Goal: Transaction & Acquisition: Download file/media

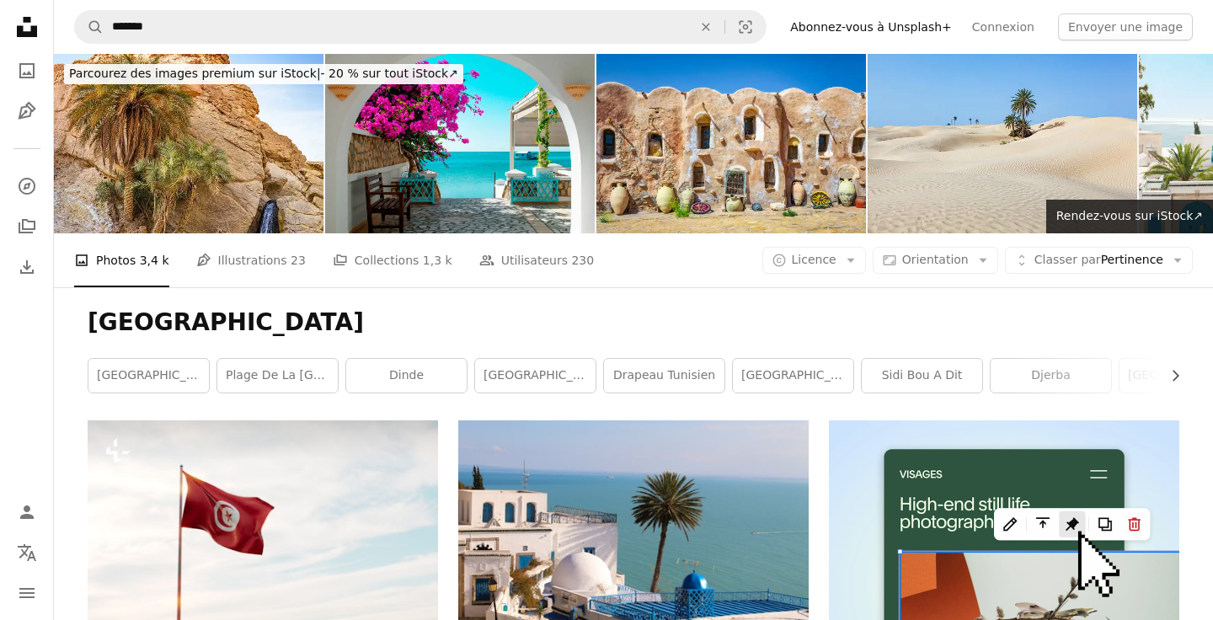
scroll to position [2460, 0]
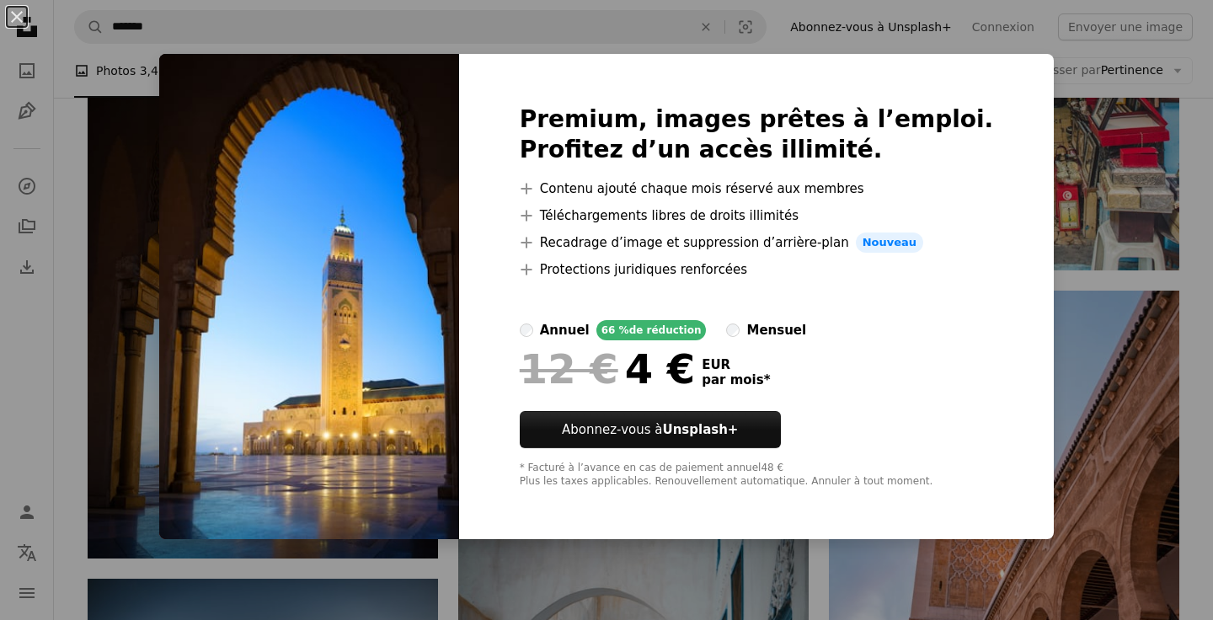
click at [1134, 291] on div "An X shape Premium, images prêtes à l’emploi. Profitez d’un accès illimité. A p…" at bounding box center [606, 310] width 1213 height 620
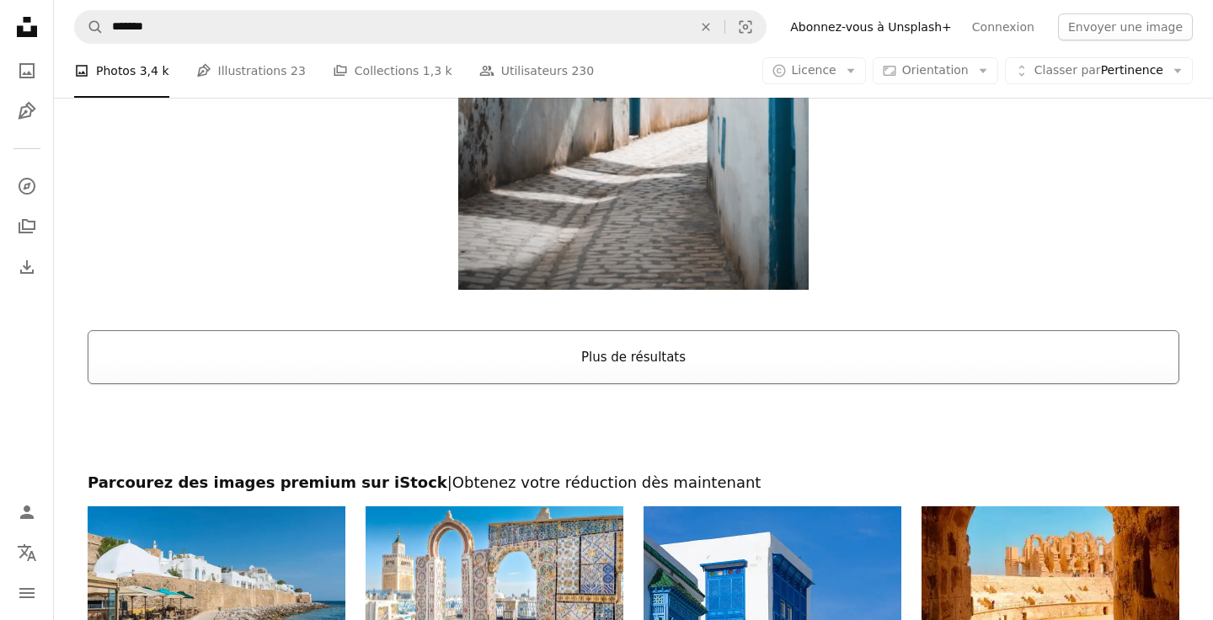
scroll to position [3235, 0]
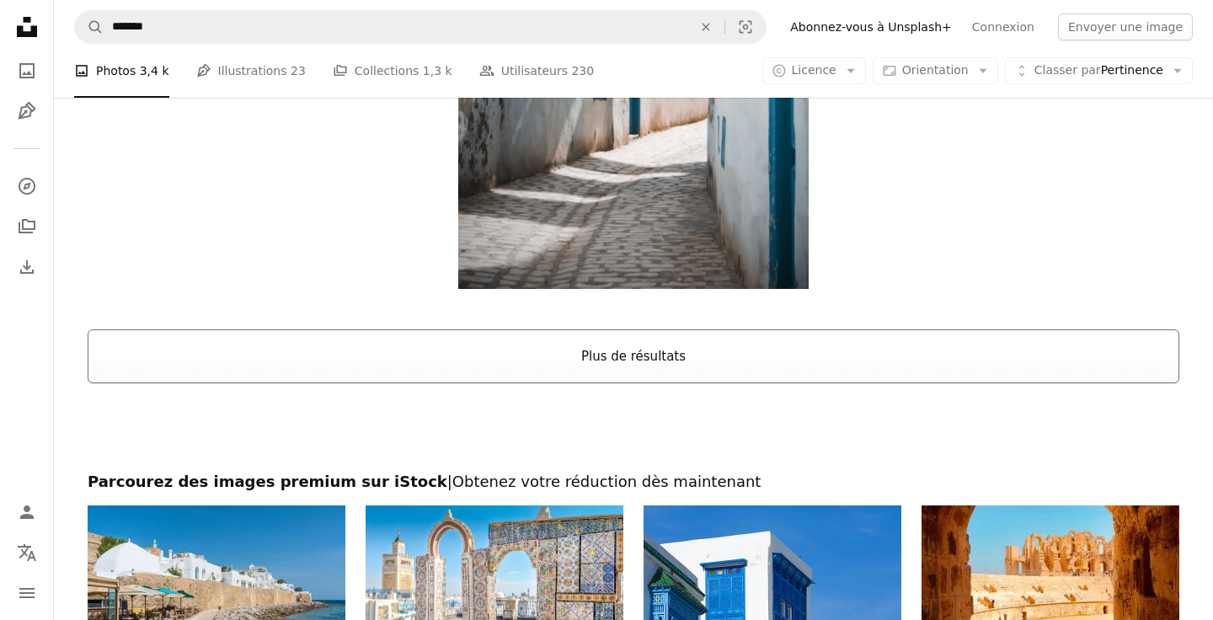
click at [895, 344] on button "Plus de résultats" at bounding box center [634, 356] width 1092 height 54
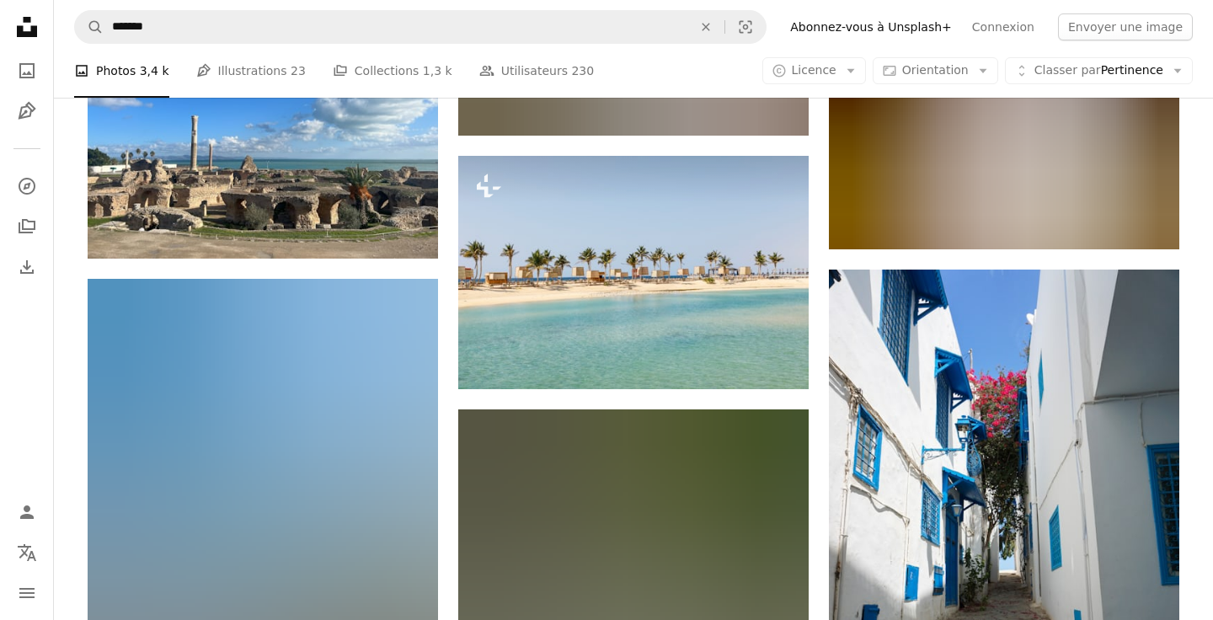
scroll to position [14287, 0]
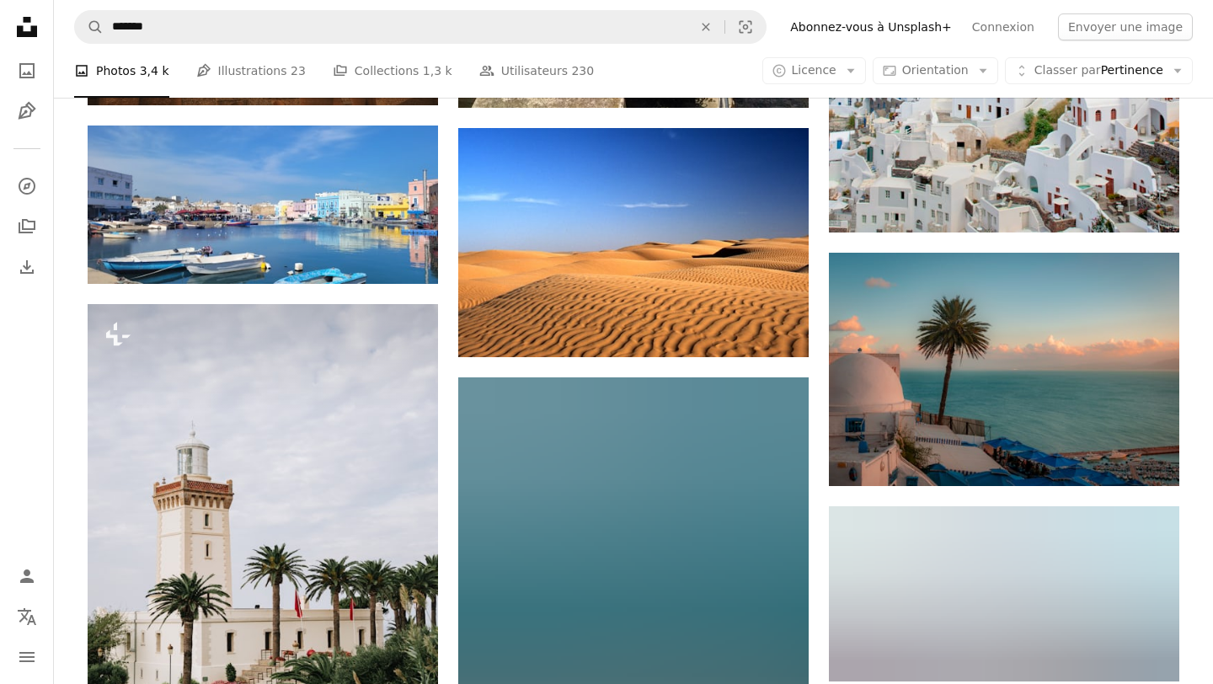
scroll to position [7885, 0]
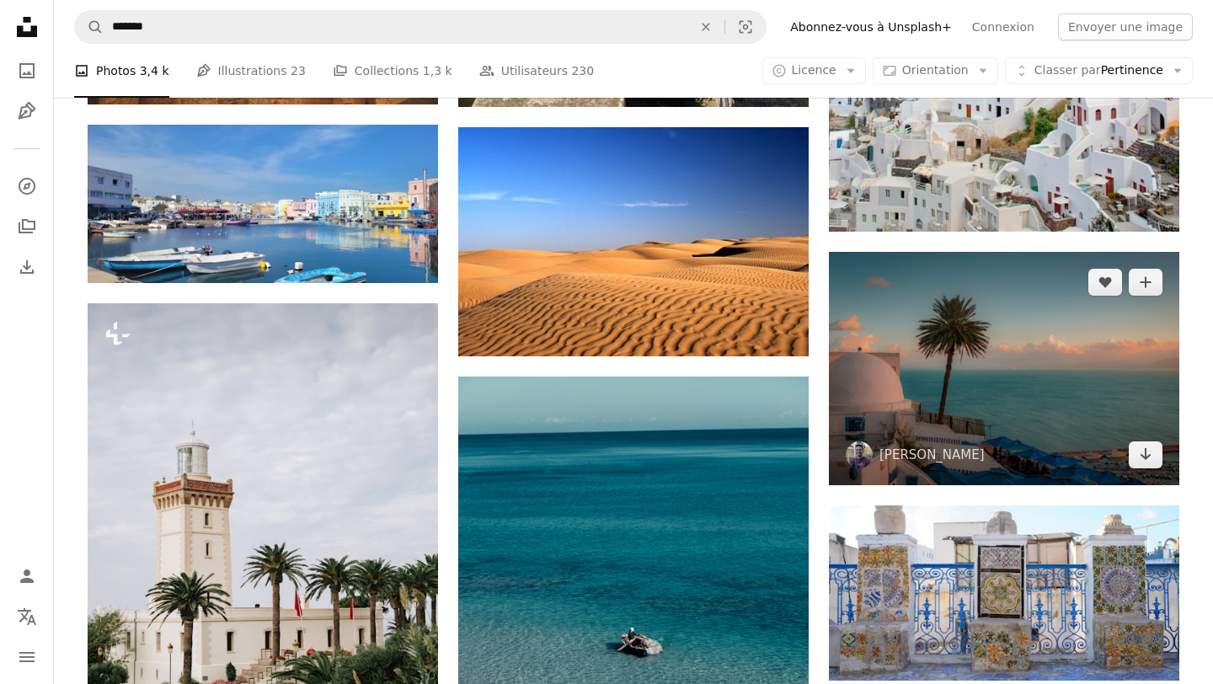
click at [887, 394] on img at bounding box center [1004, 368] width 350 height 233
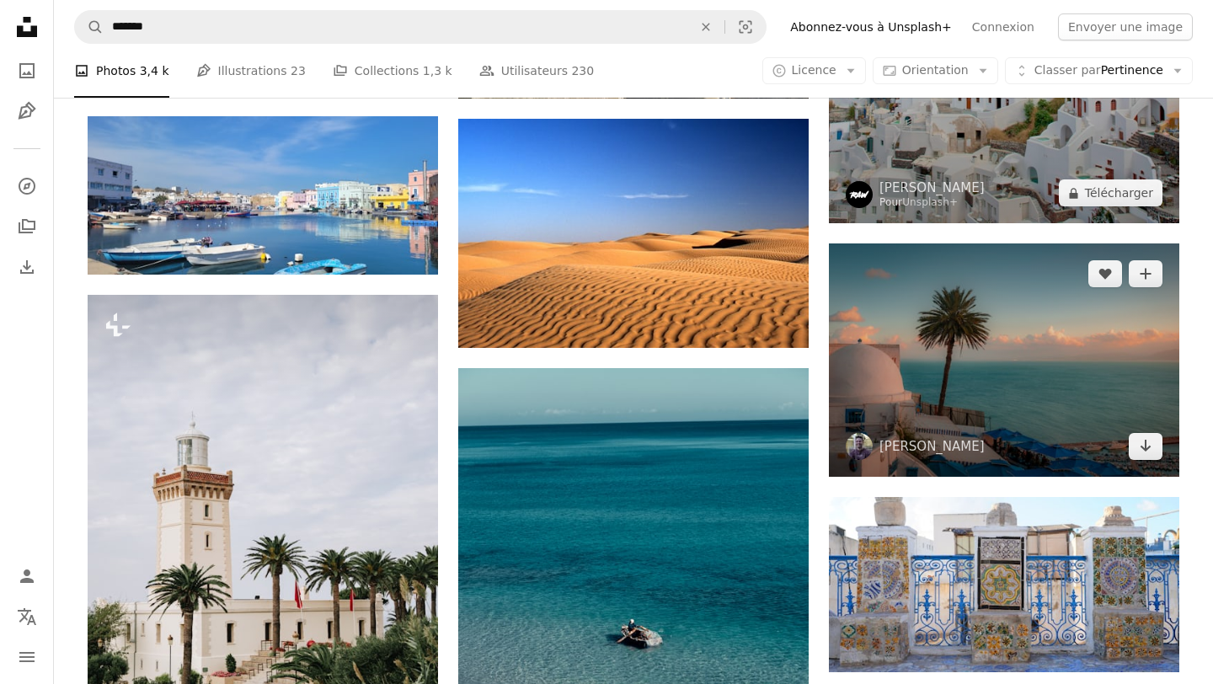
scroll to position [7919, 0]
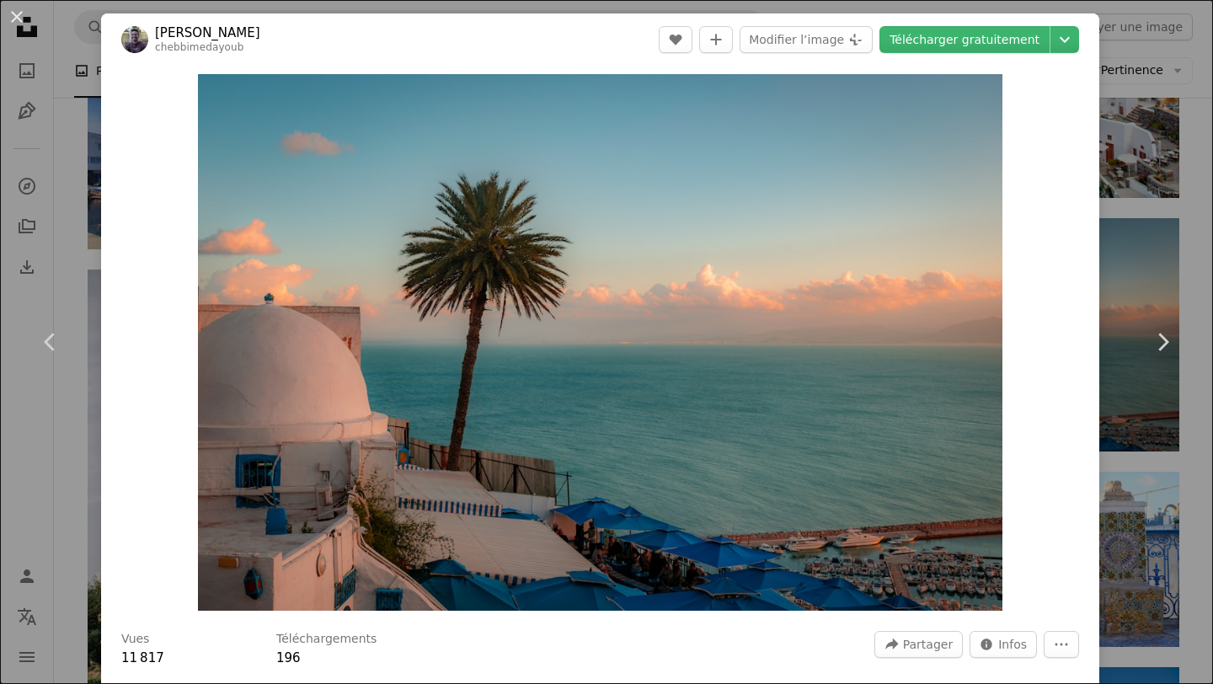
click at [1136, 91] on div "An X shape Chevron left Chevron right [PERSON_NAME] chebbimedayoub A heart A pl…" at bounding box center [606, 342] width 1213 height 684
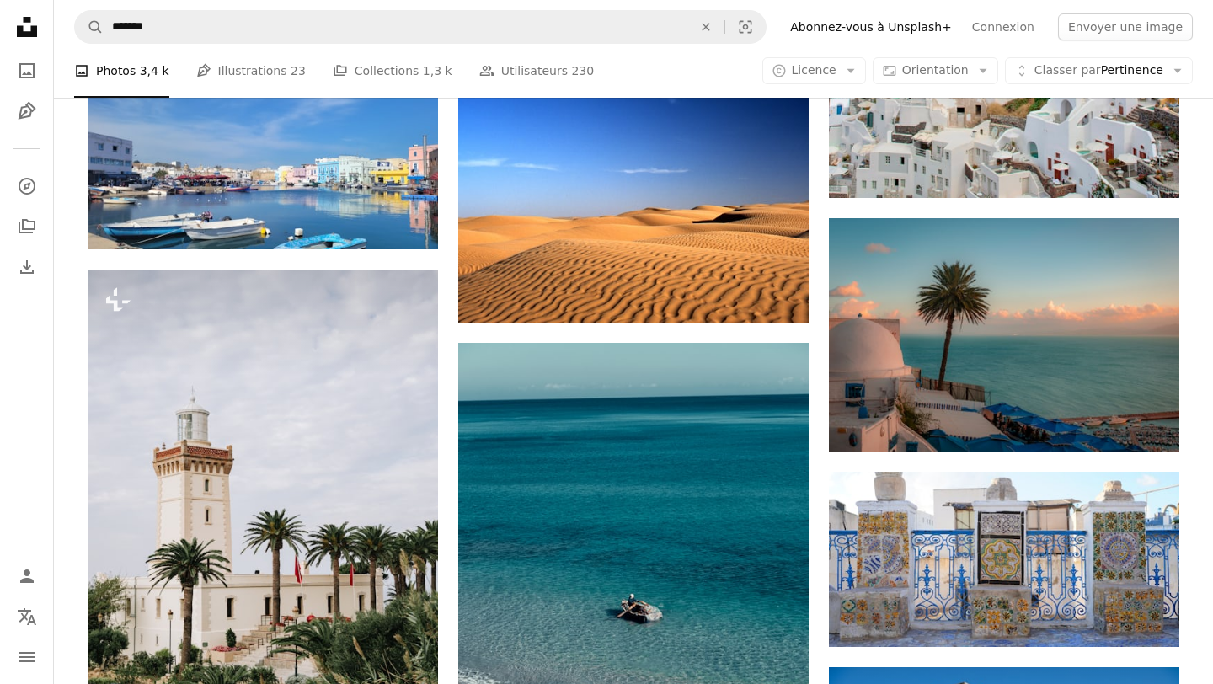
scroll to position [7885, 0]
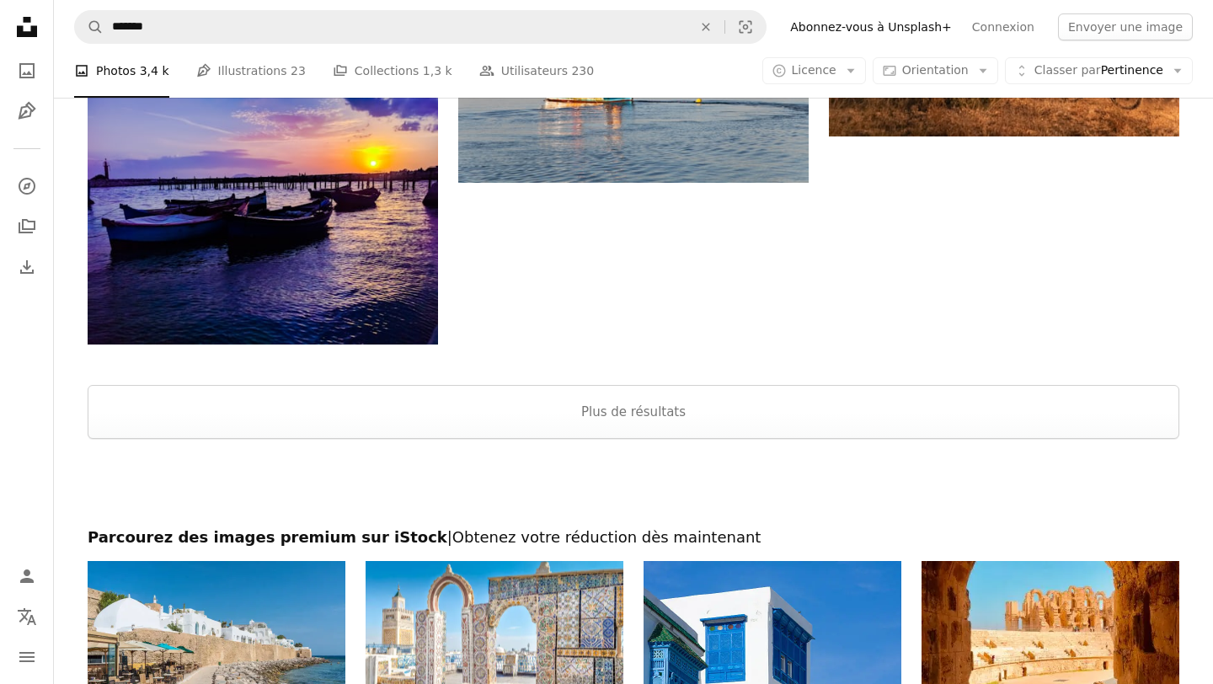
scroll to position [18780, 0]
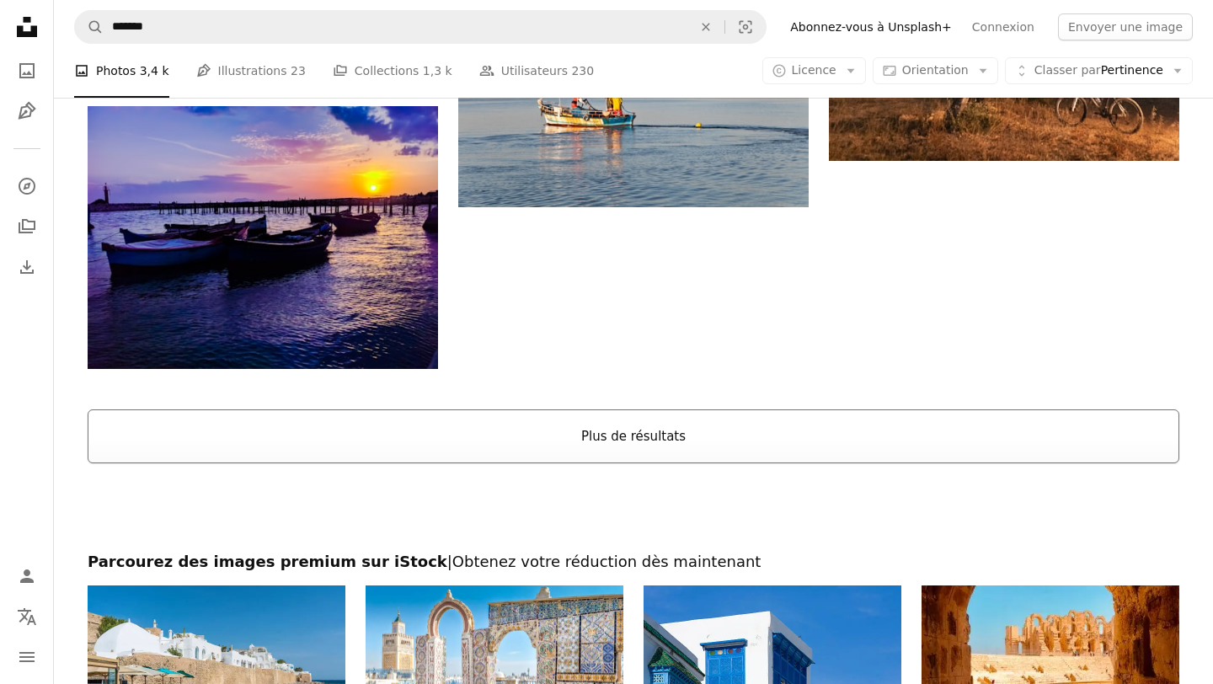
click at [710, 455] on button "Plus de résultats" at bounding box center [634, 436] width 1092 height 54
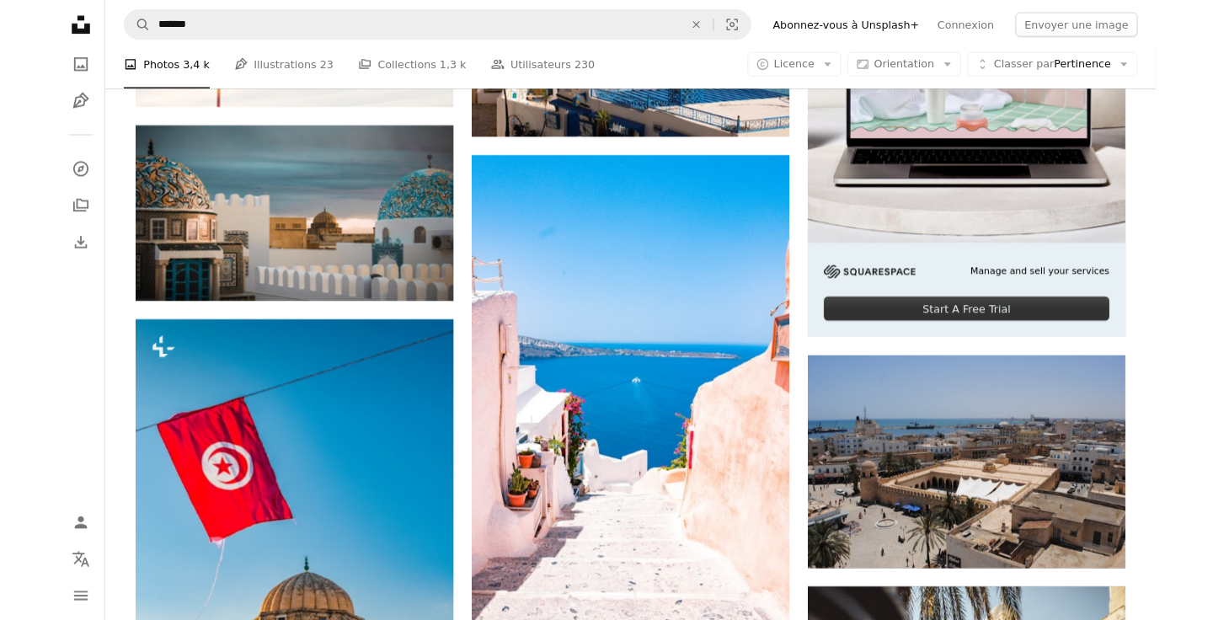
scroll to position [300, 0]
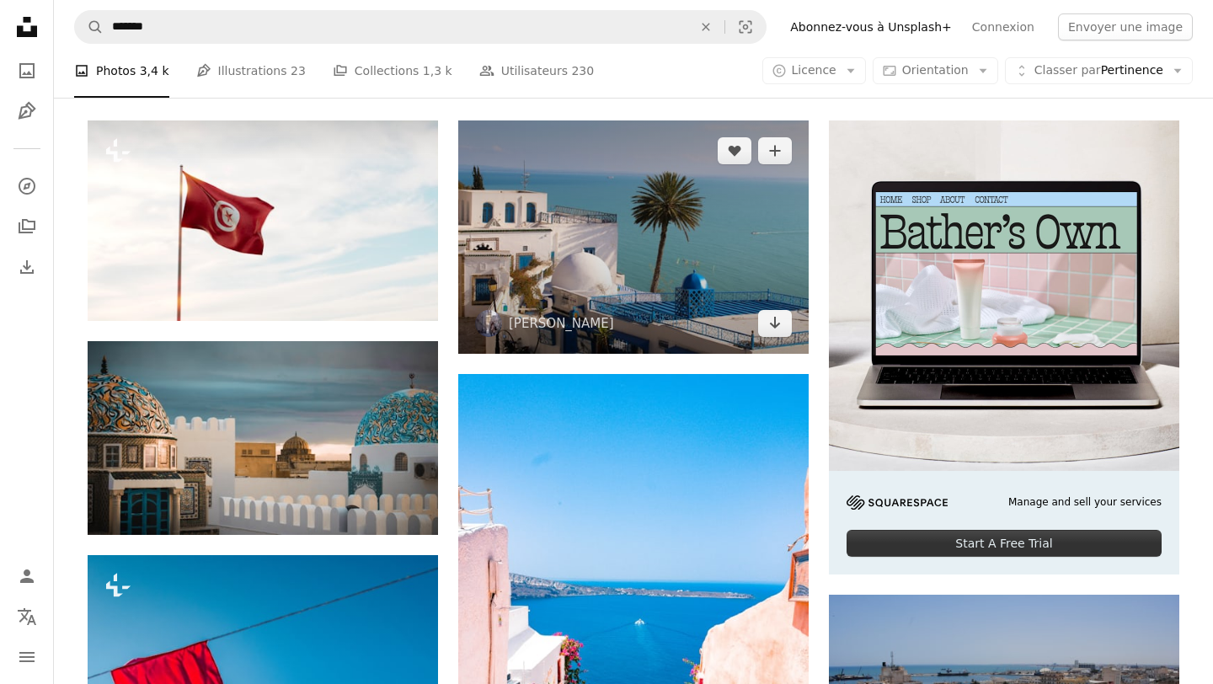
click at [708, 248] on img at bounding box center [633, 236] width 350 height 233
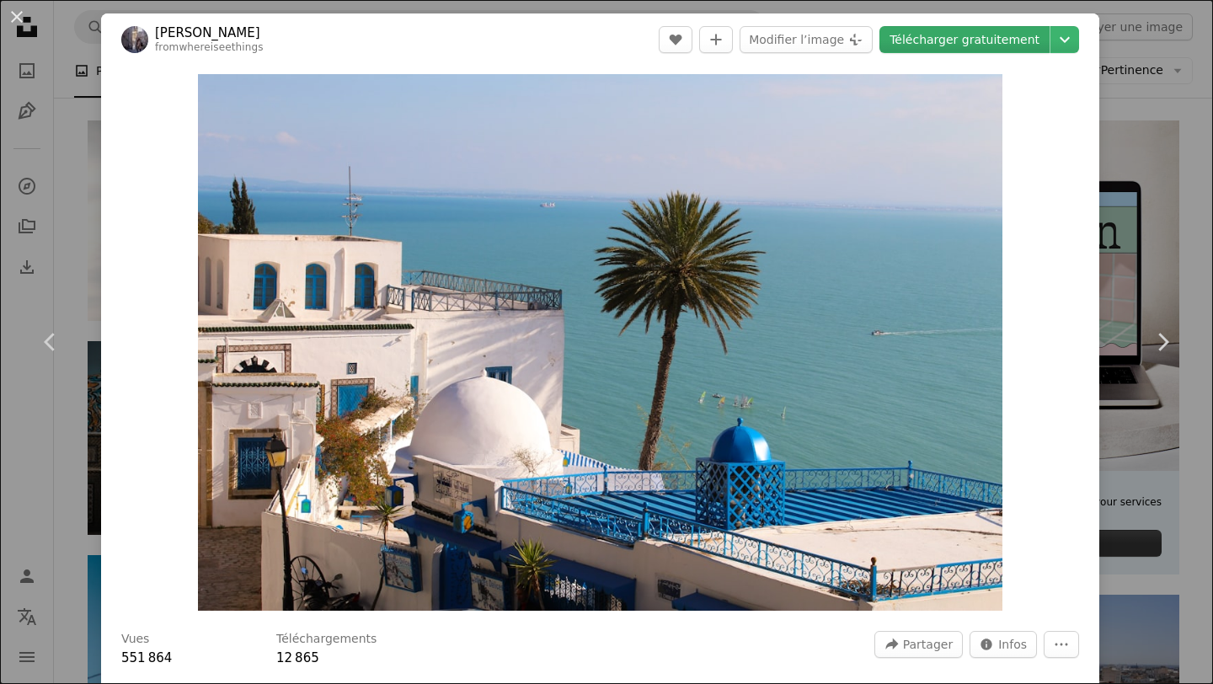
click at [1008, 48] on link "Télécharger gratuitement" at bounding box center [964, 39] width 170 height 27
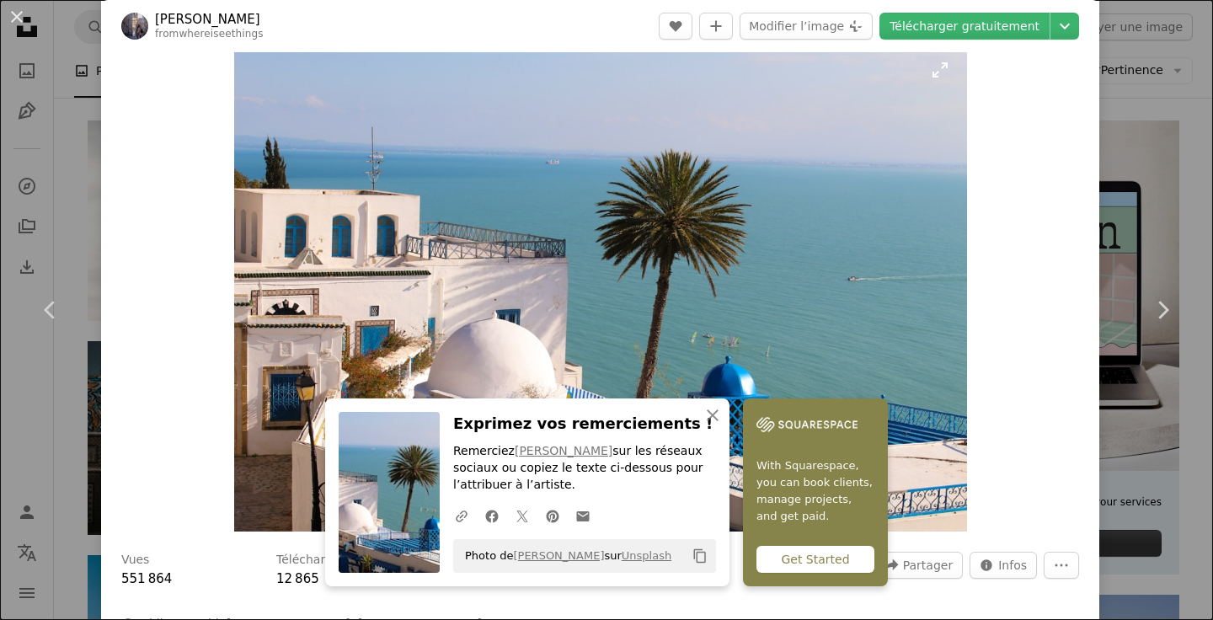
scroll to position [34, 0]
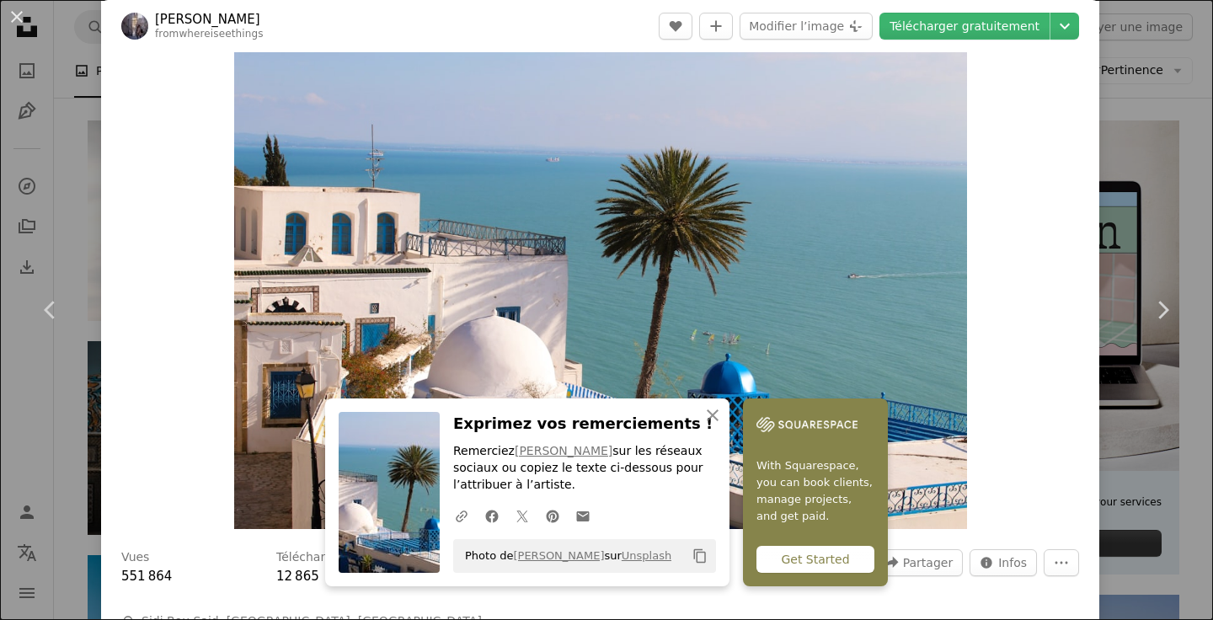
click at [1164, 94] on div "An X shape Chevron left Chevron right [PERSON_NAME] fromwhereiseethings A heart…" at bounding box center [606, 310] width 1213 height 620
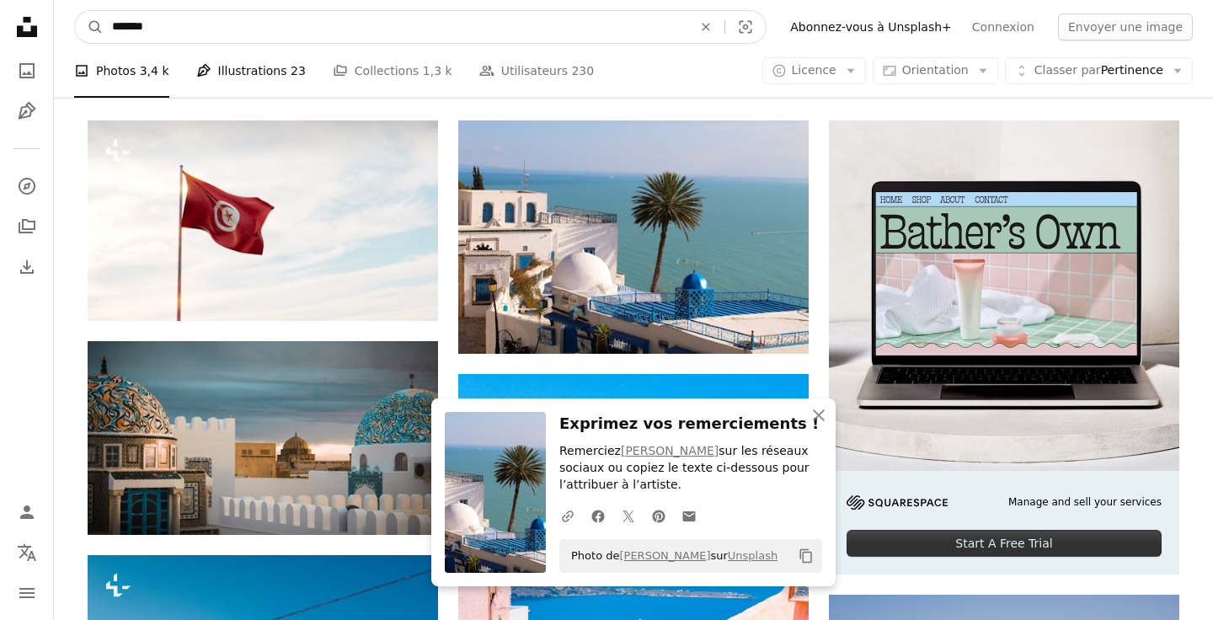
click at [281, 32] on input "*******" at bounding box center [396, 27] width 584 height 32
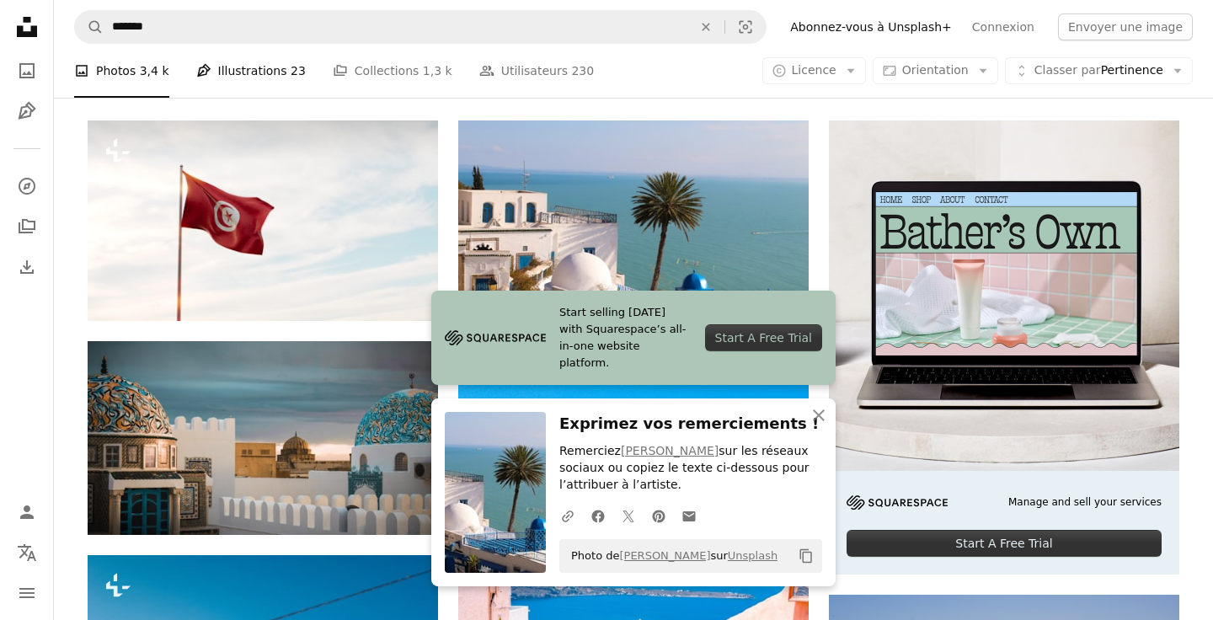
click at [246, 70] on link "Pen Tool Illustrations 23" at bounding box center [251, 71] width 110 height 54
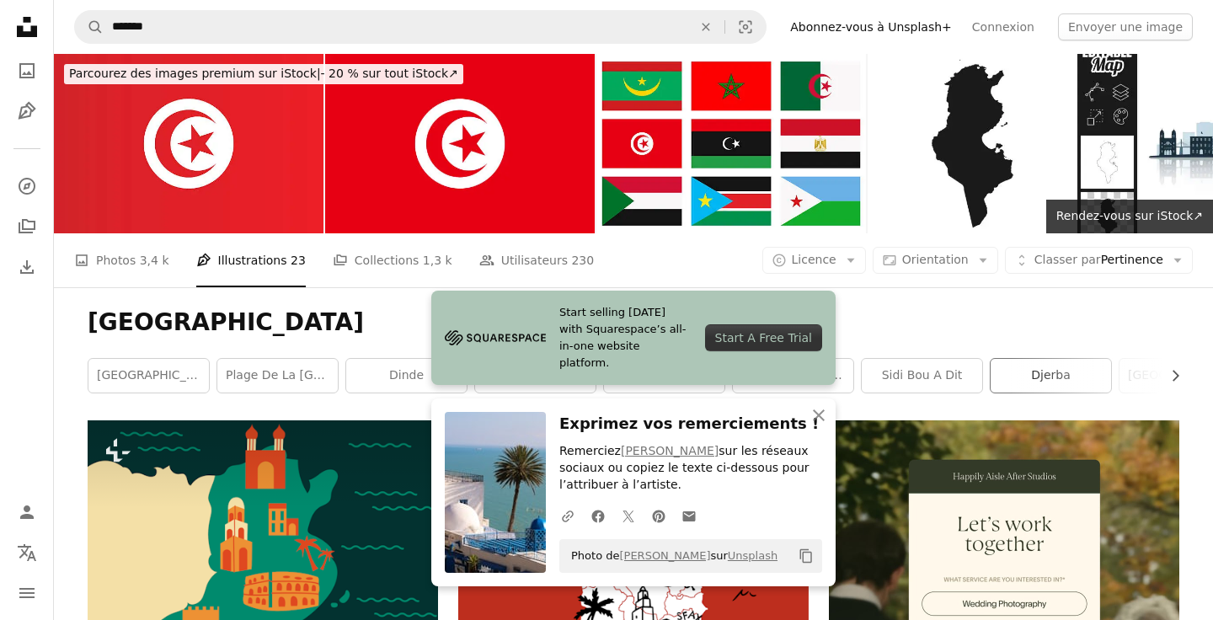
scroll to position [67, 0]
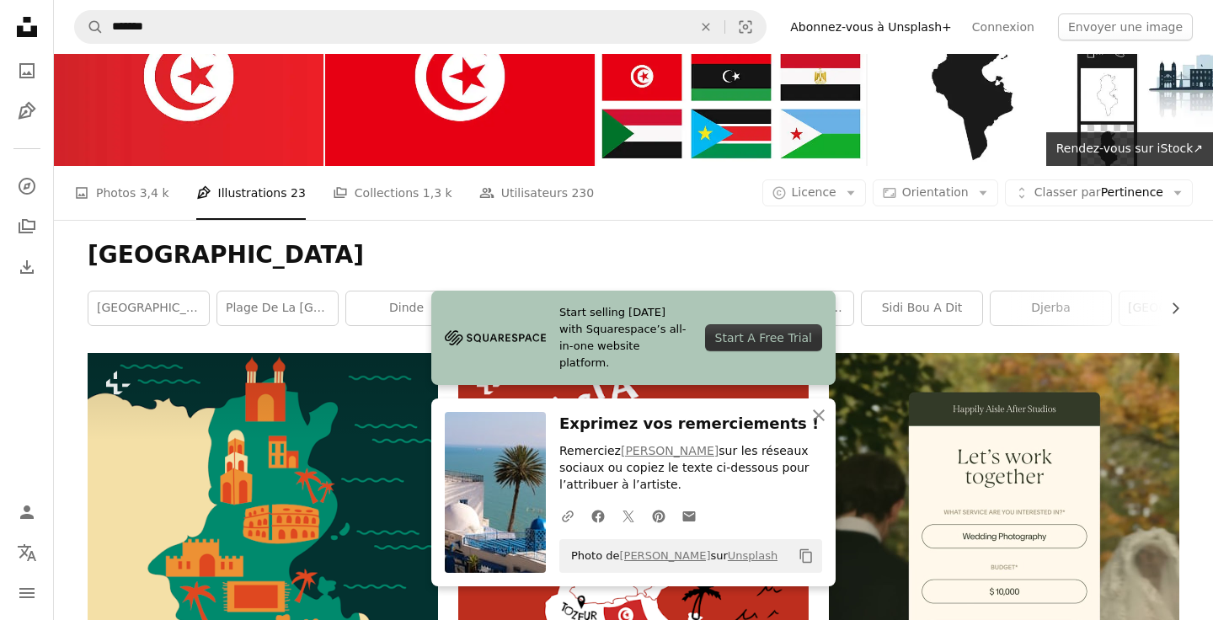
click at [1066, 238] on div "Tunisia Chevron right tunis Plage de la [GEOGRAPHIC_DATA] dinde [GEOGRAPHIC_DAT…" at bounding box center [633, 286] width 1132 height 133
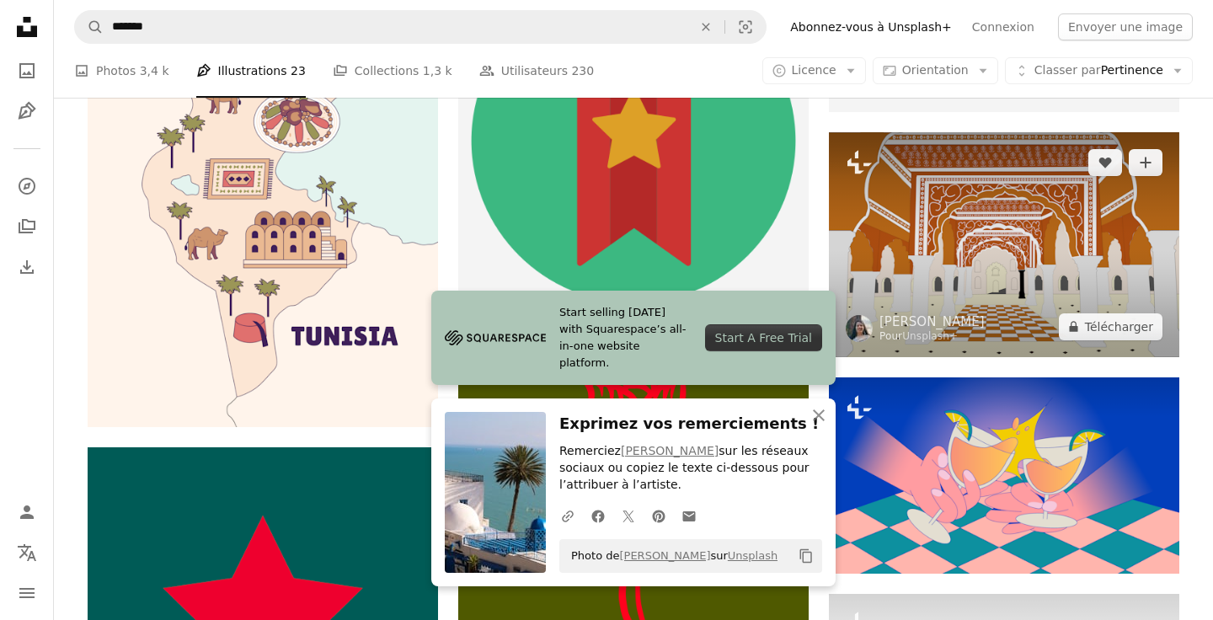
scroll to position [943, 0]
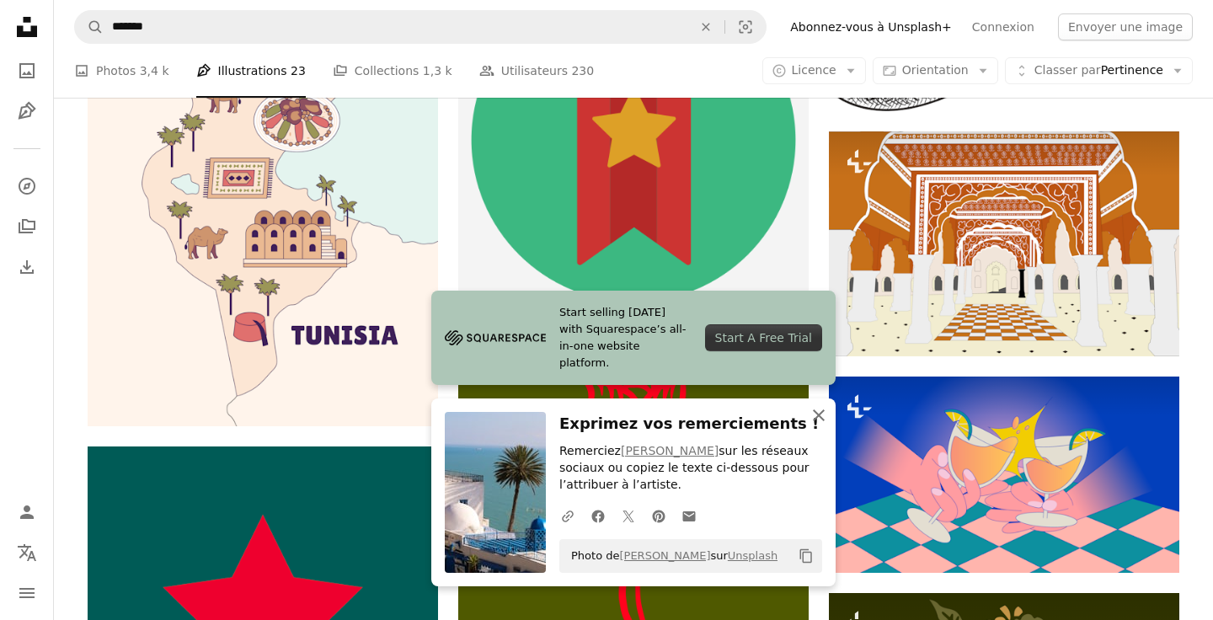
click at [824, 414] on icon "An X shape" at bounding box center [819, 415] width 20 height 20
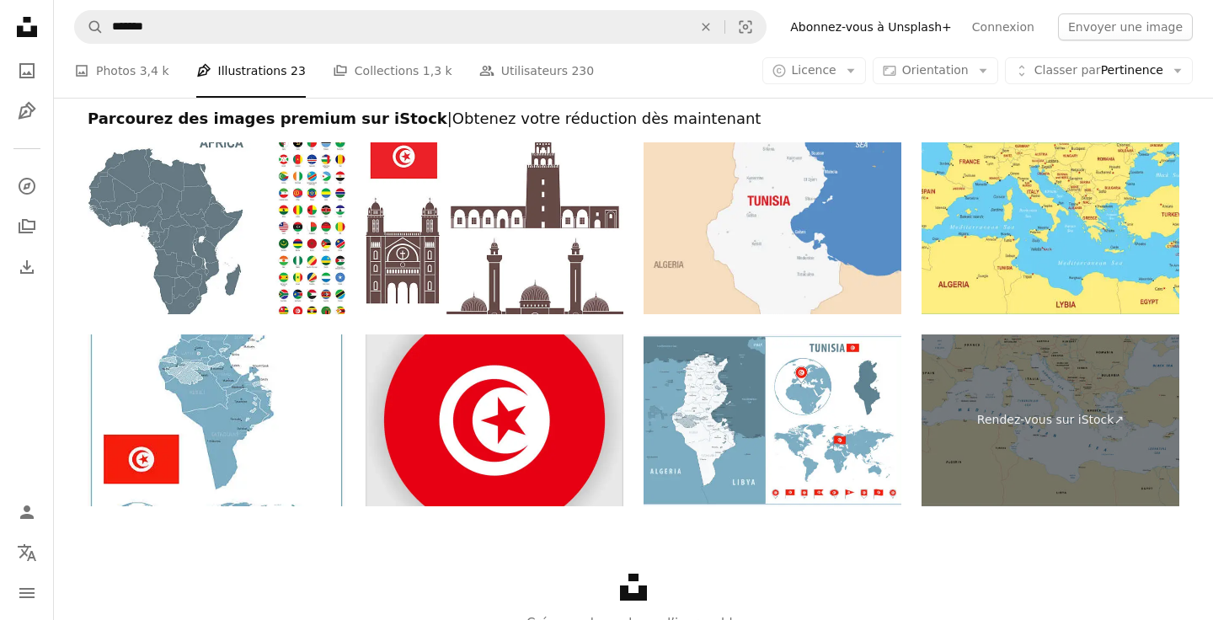
scroll to position [6032, 0]
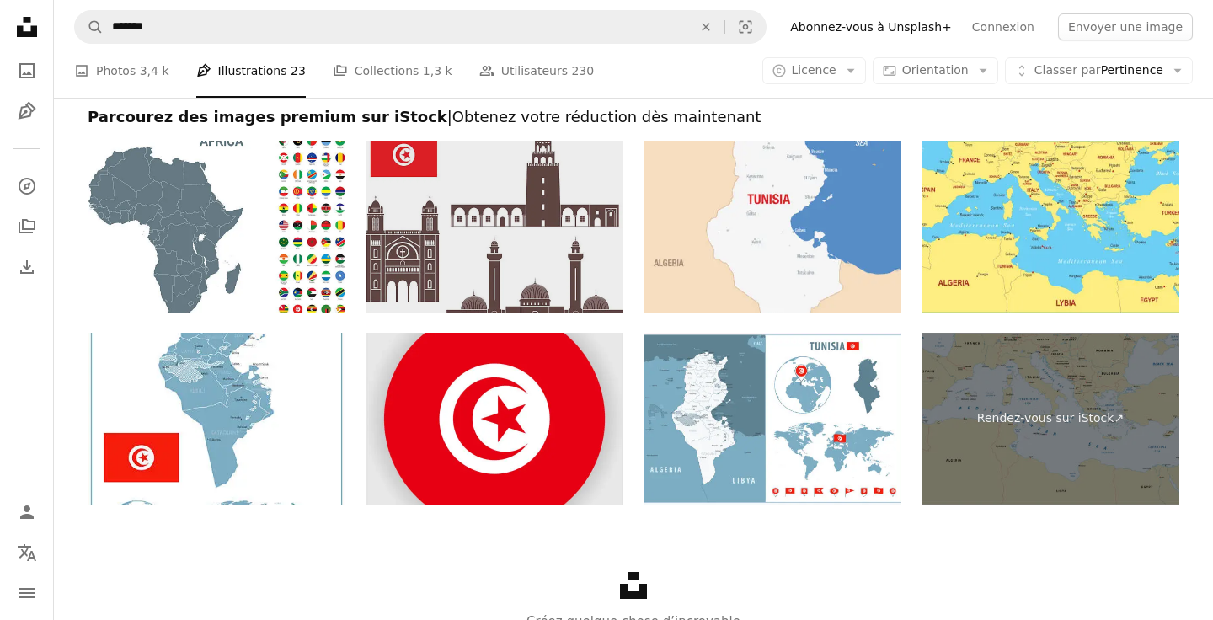
click at [502, 203] on img at bounding box center [495, 227] width 258 height 172
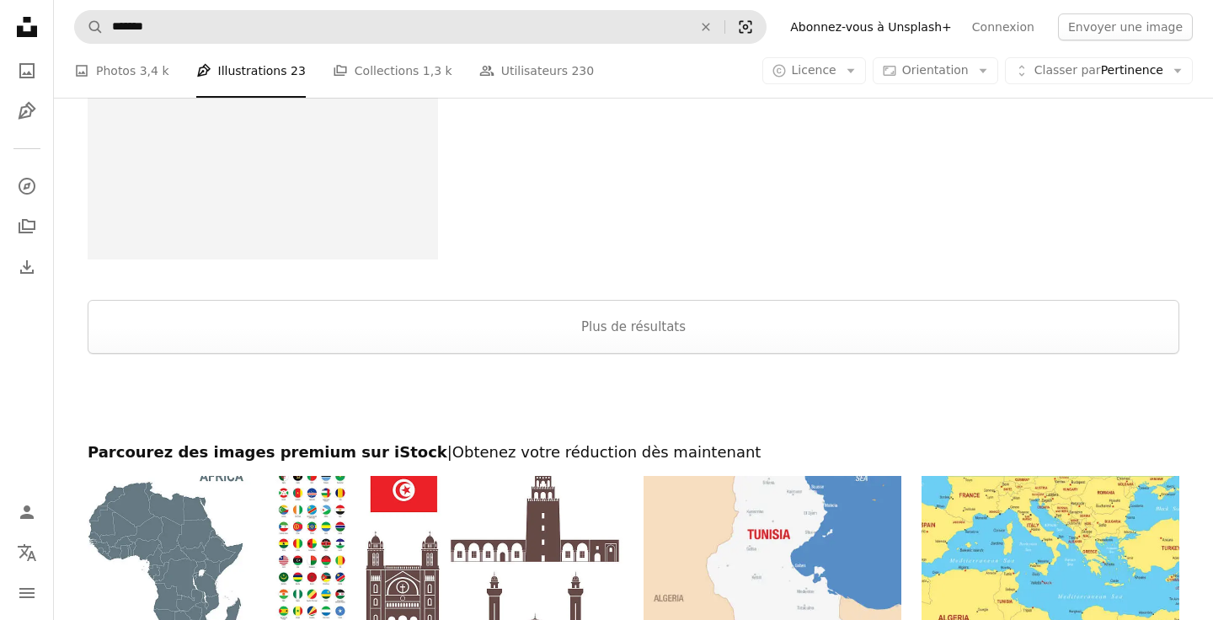
scroll to position [5695, 0]
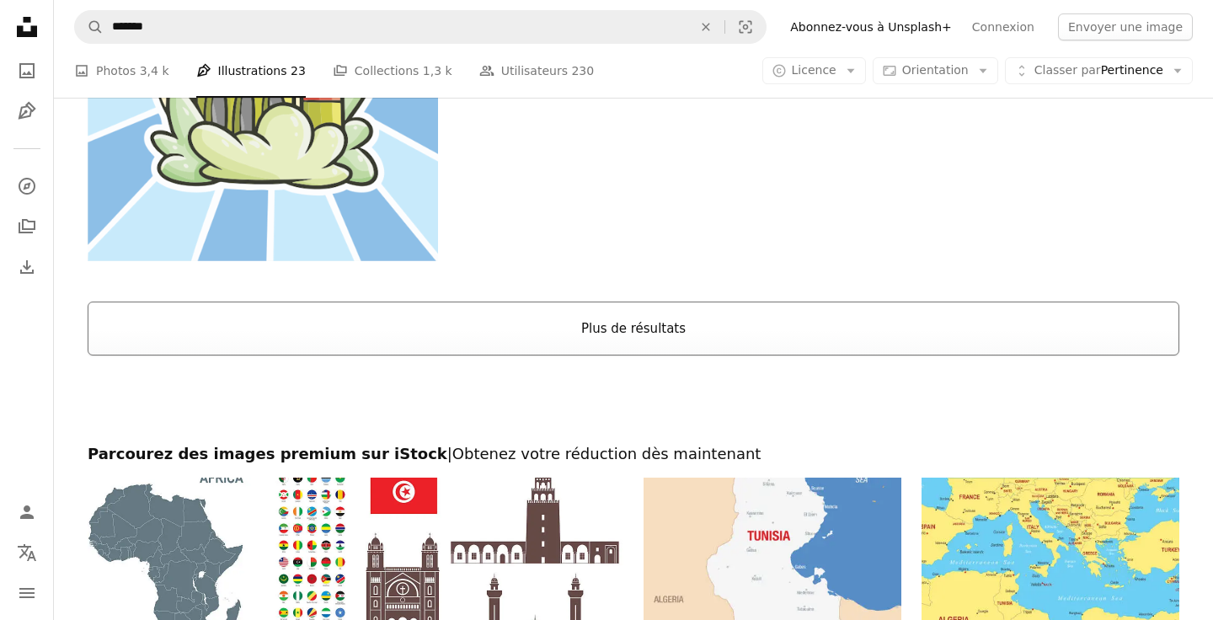
click at [651, 318] on button "Plus de résultats" at bounding box center [634, 329] width 1092 height 54
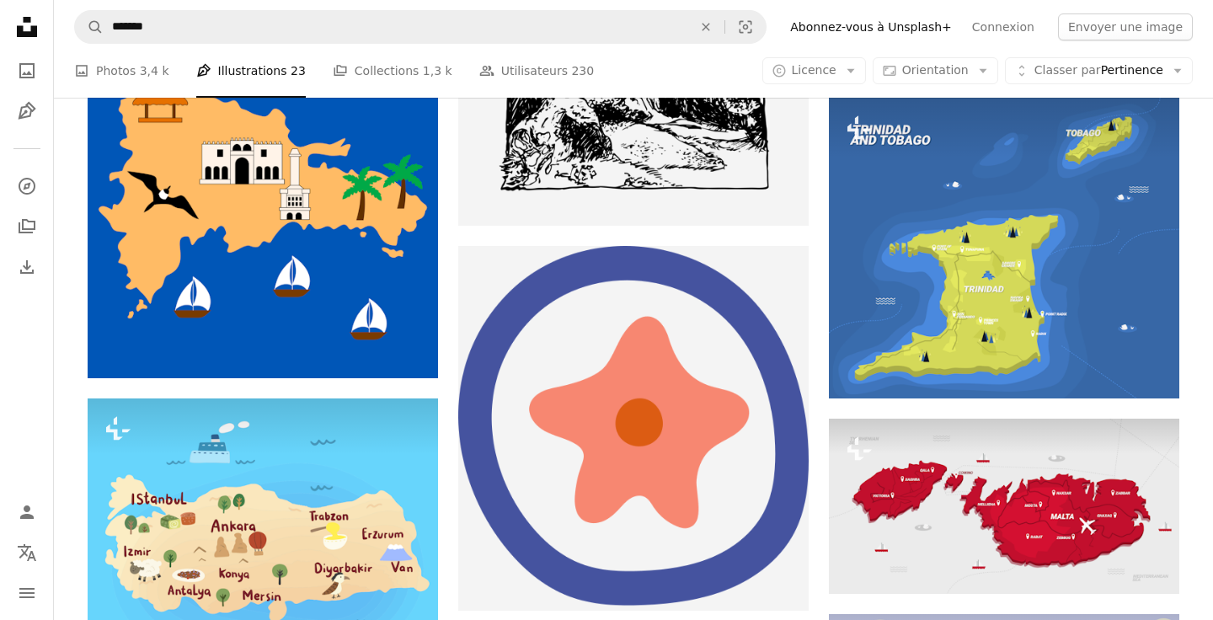
scroll to position [6672, 0]
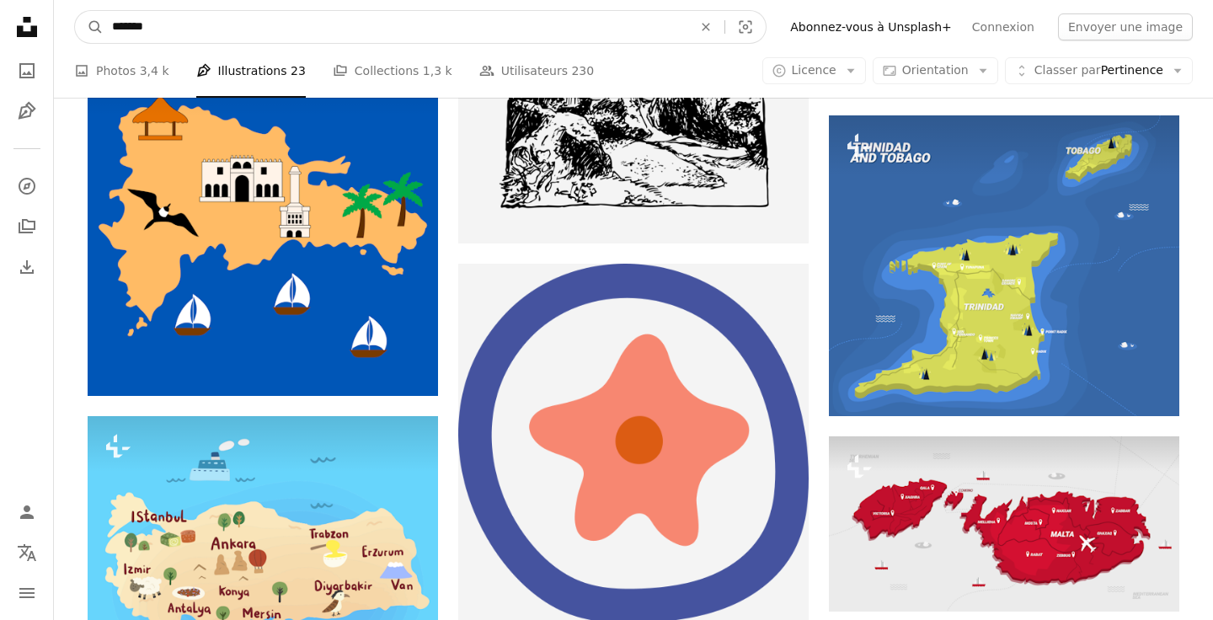
click at [386, 24] on input "*******" at bounding box center [396, 27] width 584 height 32
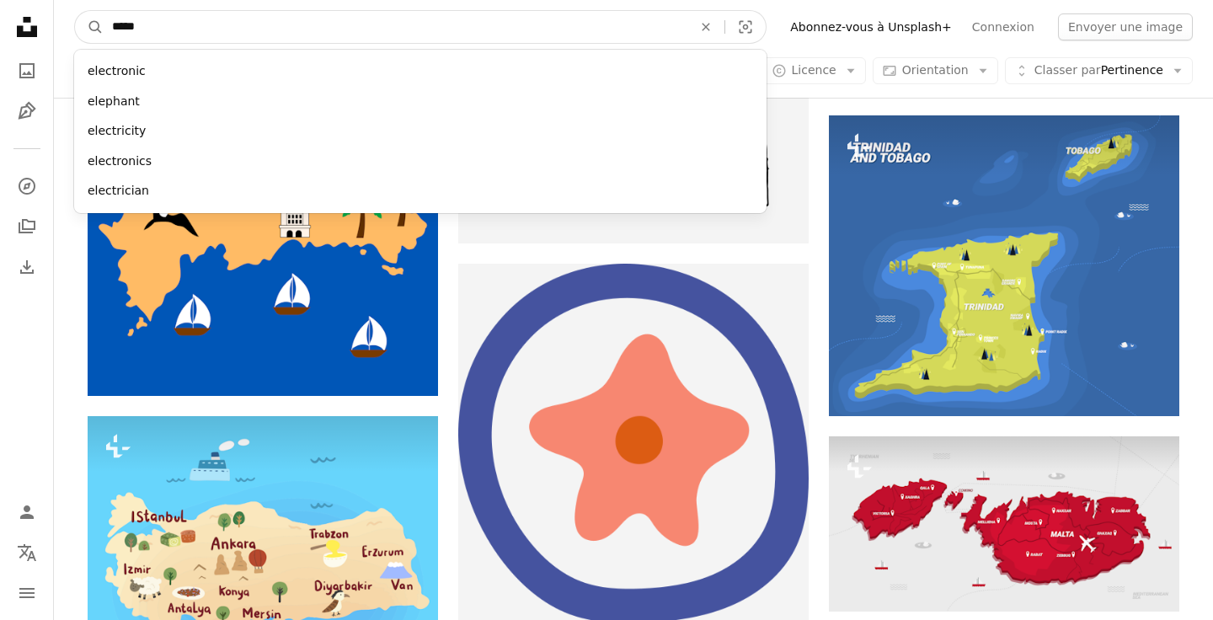
type input "*****"
click at [75, 11] on button "A magnifying glass" at bounding box center [89, 27] width 29 height 32
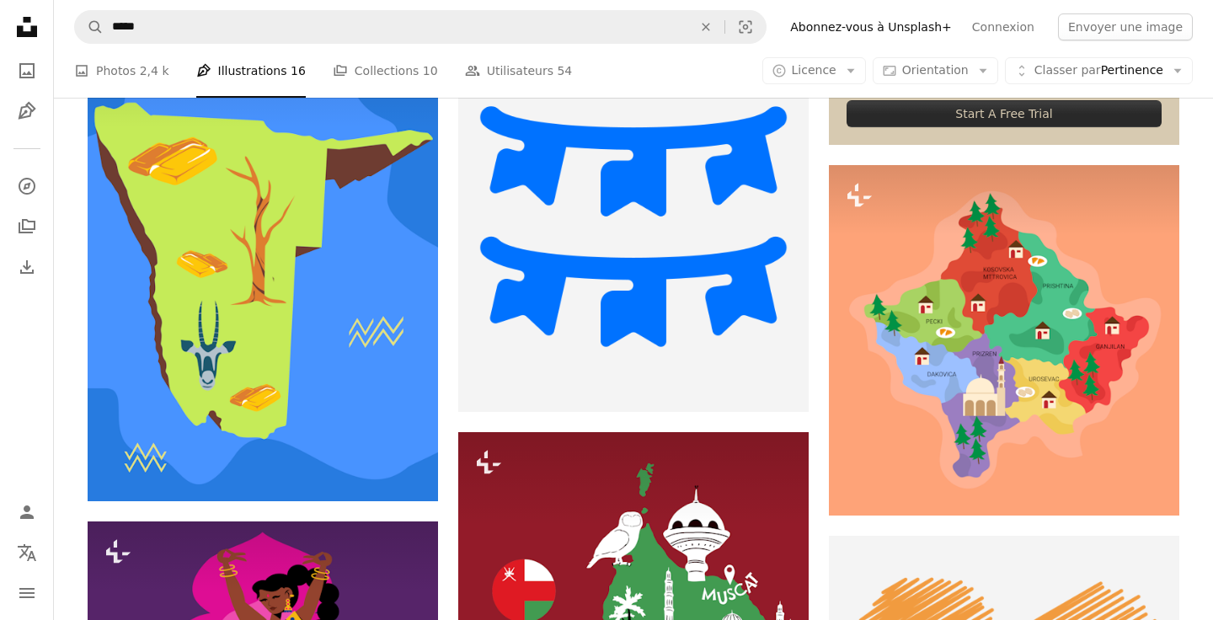
scroll to position [741, 0]
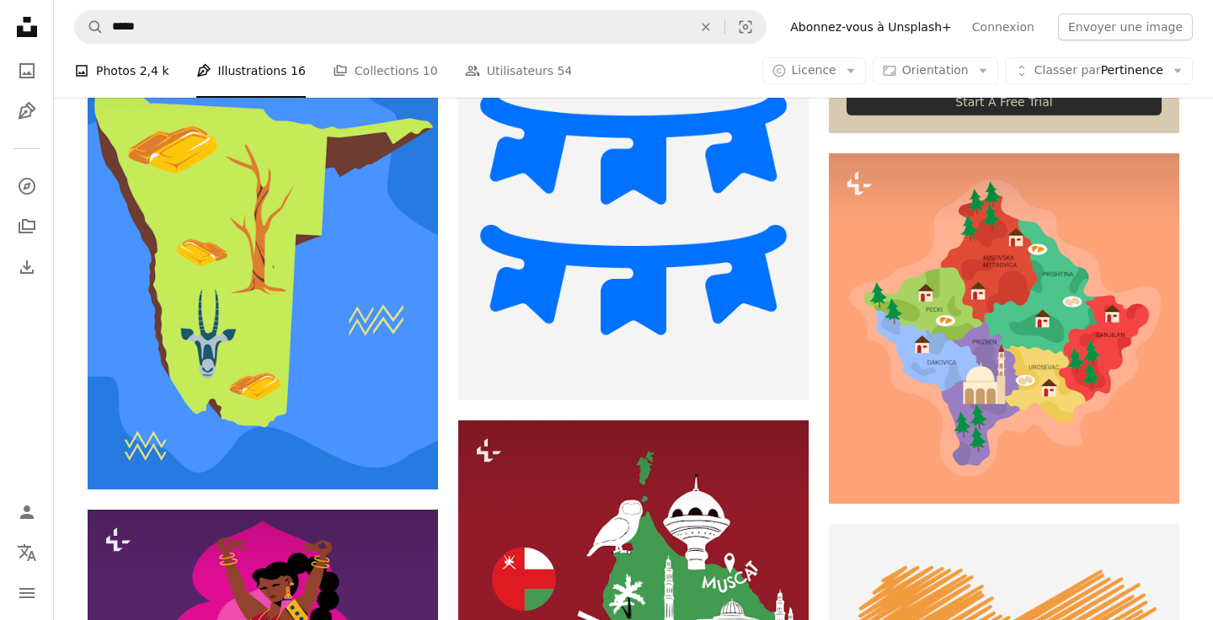
click at [100, 68] on link "A photo Photos 2,4 k" at bounding box center [121, 71] width 95 height 54
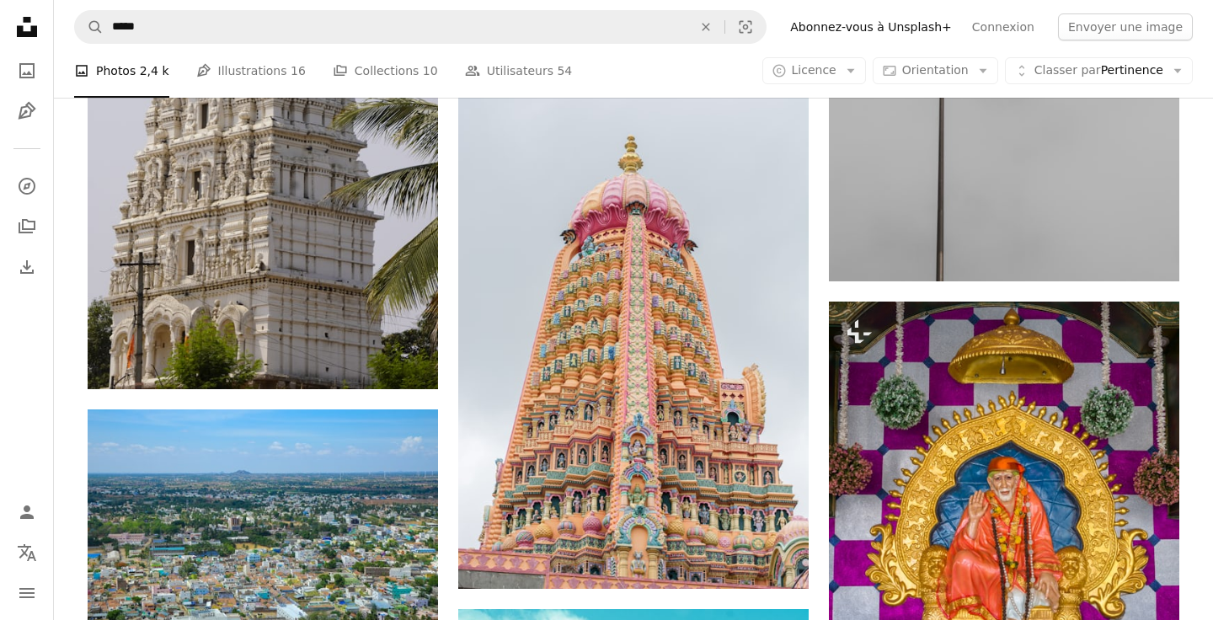
scroll to position [1954, 0]
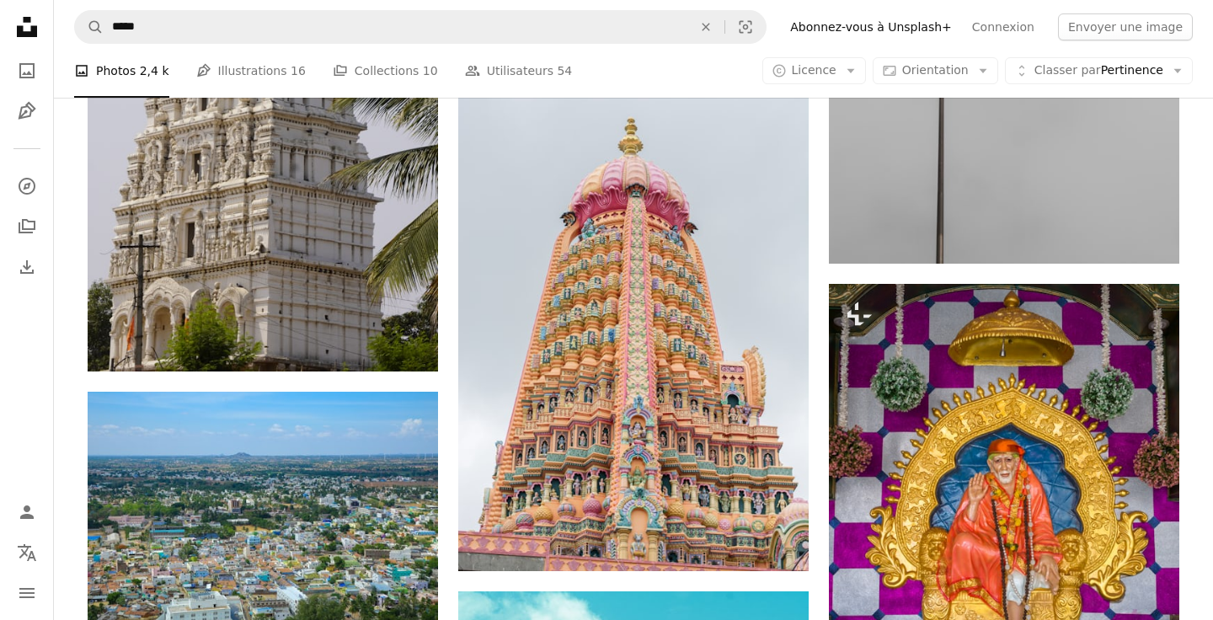
click at [254, 48] on nav "A magnifying glass ***** An X shape Visual search Filters Abonnez-vous à Unspla…" at bounding box center [633, 27] width 1159 height 54
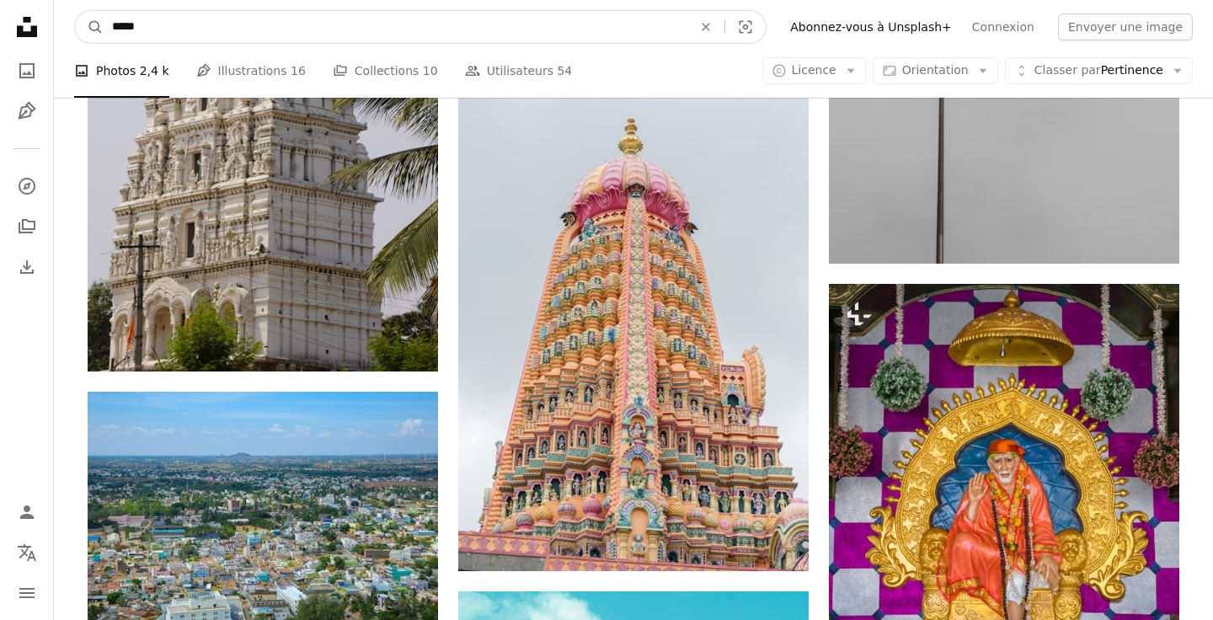
click at [236, 31] on input "*****" at bounding box center [396, 27] width 584 height 32
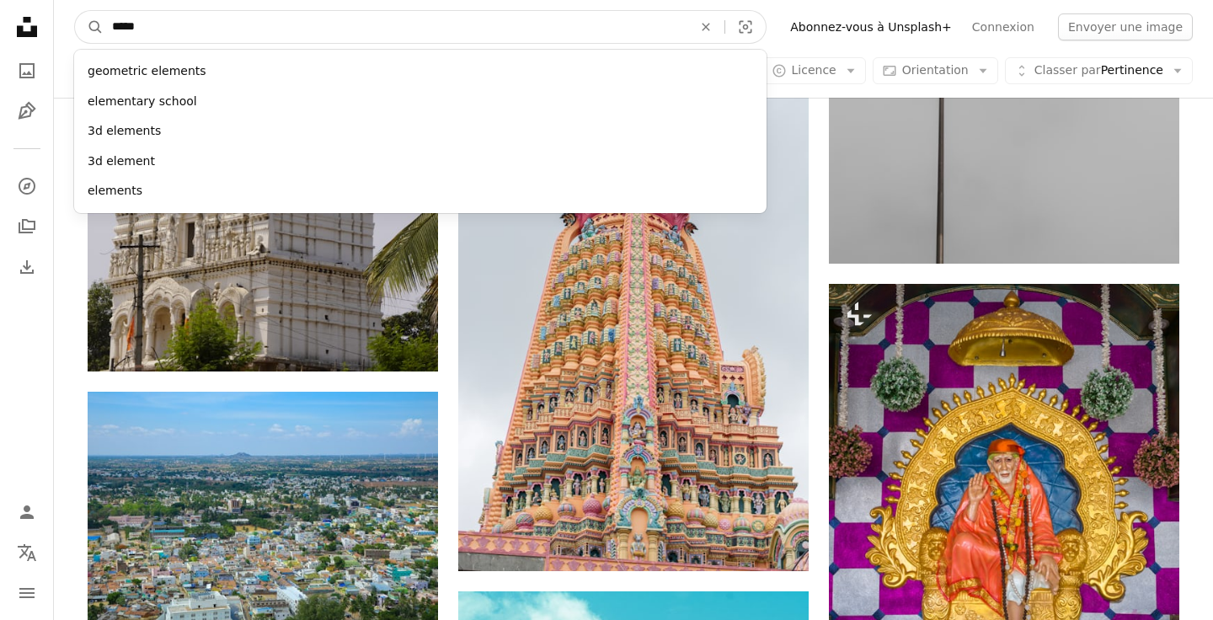
click at [236, 31] on input "*****" at bounding box center [396, 27] width 584 height 32
type input "*******"
click at [75, 11] on button "A magnifying glass" at bounding box center [89, 27] width 29 height 32
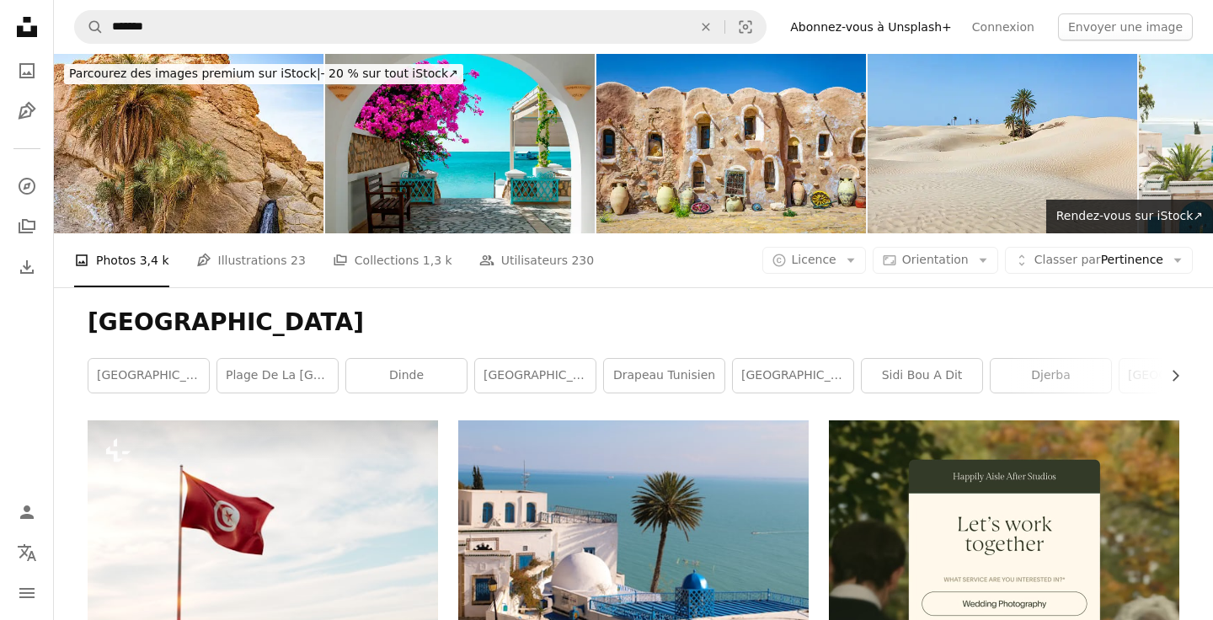
scroll to position [67, 0]
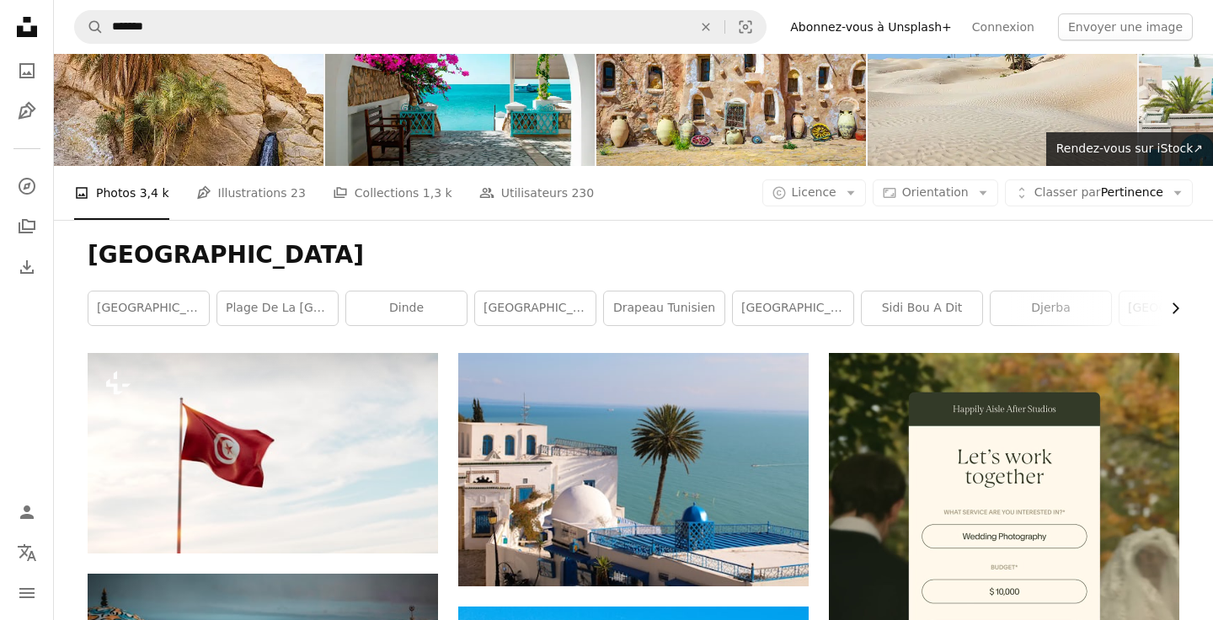
click at [1173, 300] on icon "Chevron right" at bounding box center [1175, 308] width 17 height 17
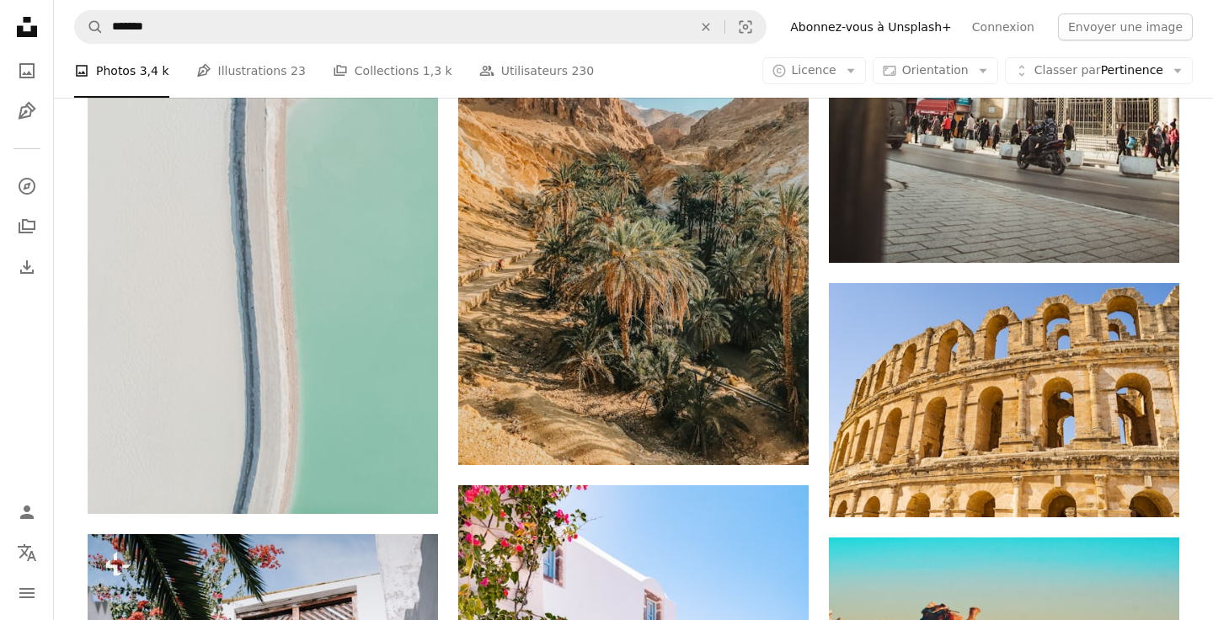
scroll to position [1415, 0]
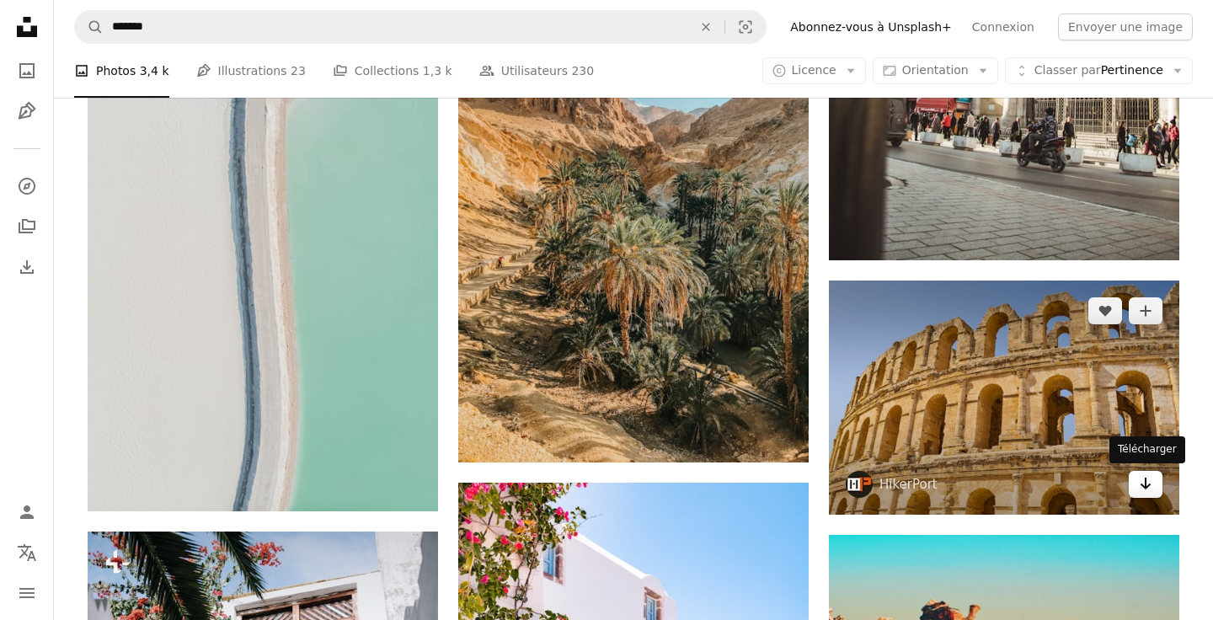
click at [1147, 474] on icon "Arrow pointing down" at bounding box center [1145, 483] width 13 height 20
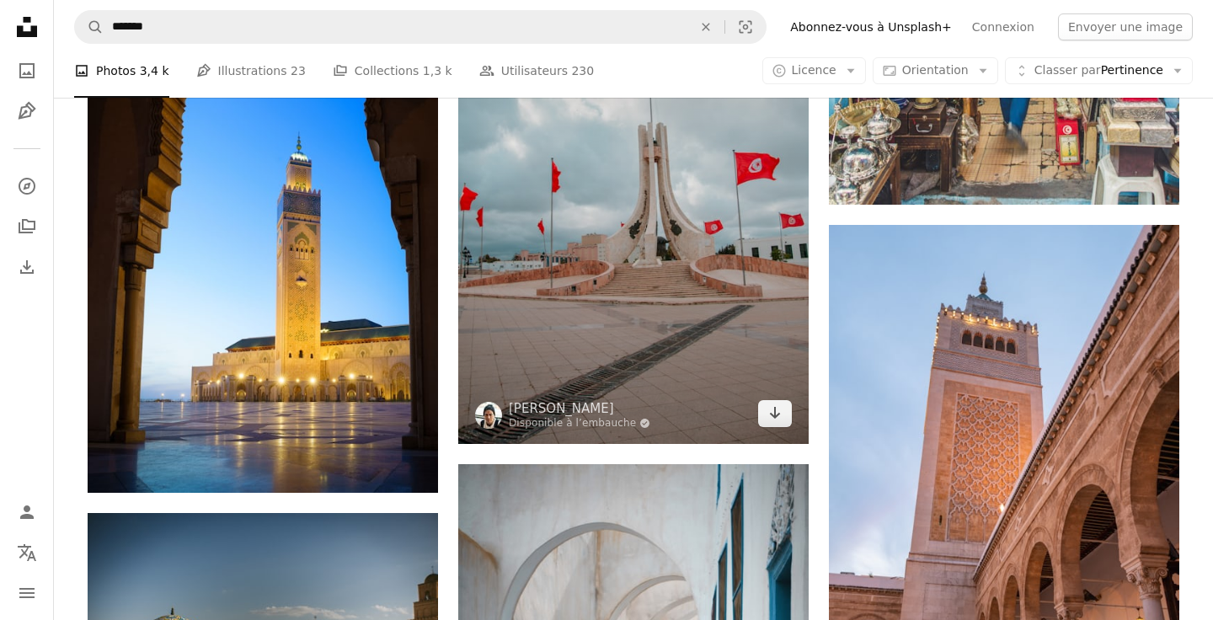
scroll to position [2527, 0]
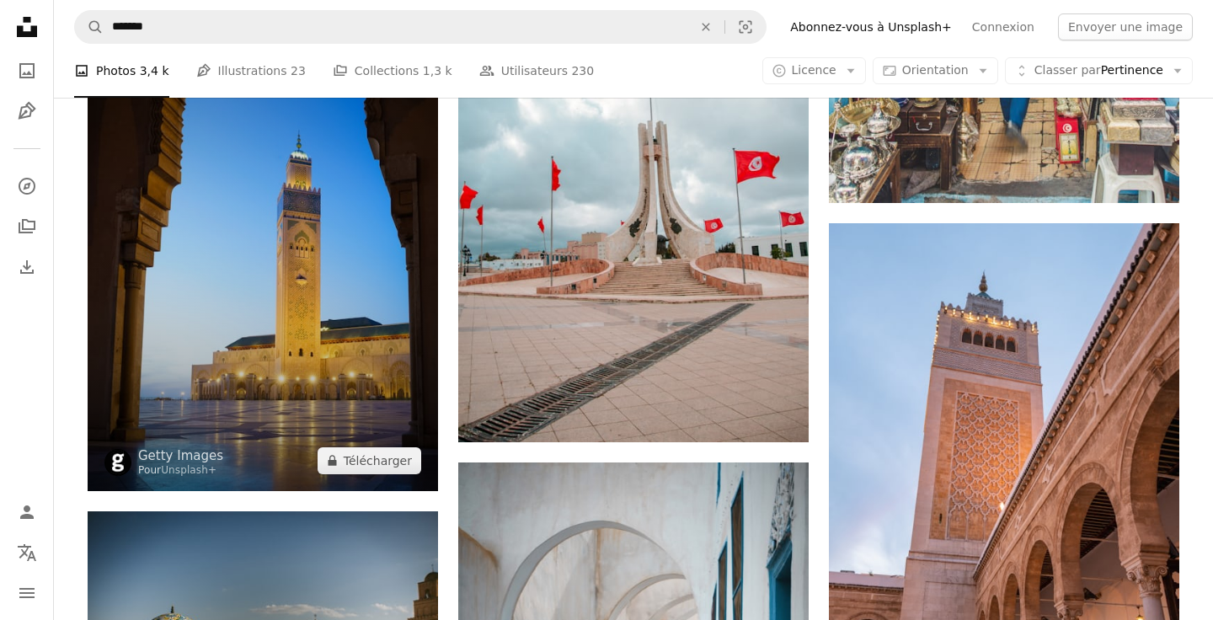
drag, startPoint x: 345, startPoint y: 222, endPoint x: 537, endPoint y: -167, distance: 433.6
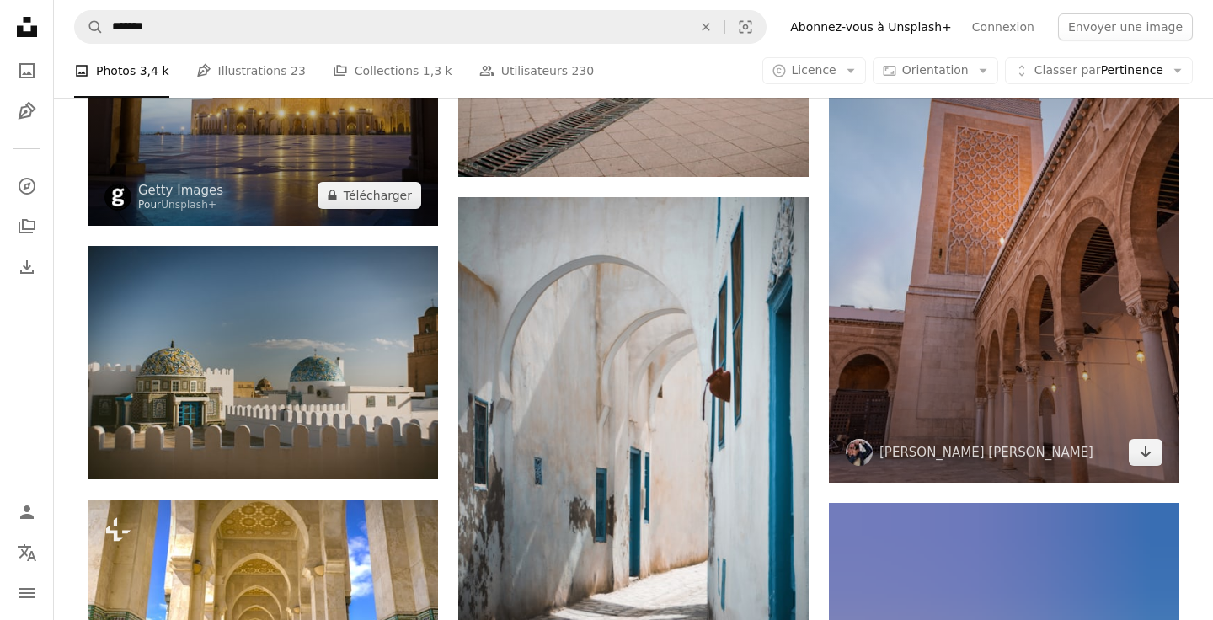
scroll to position [2763, 0]
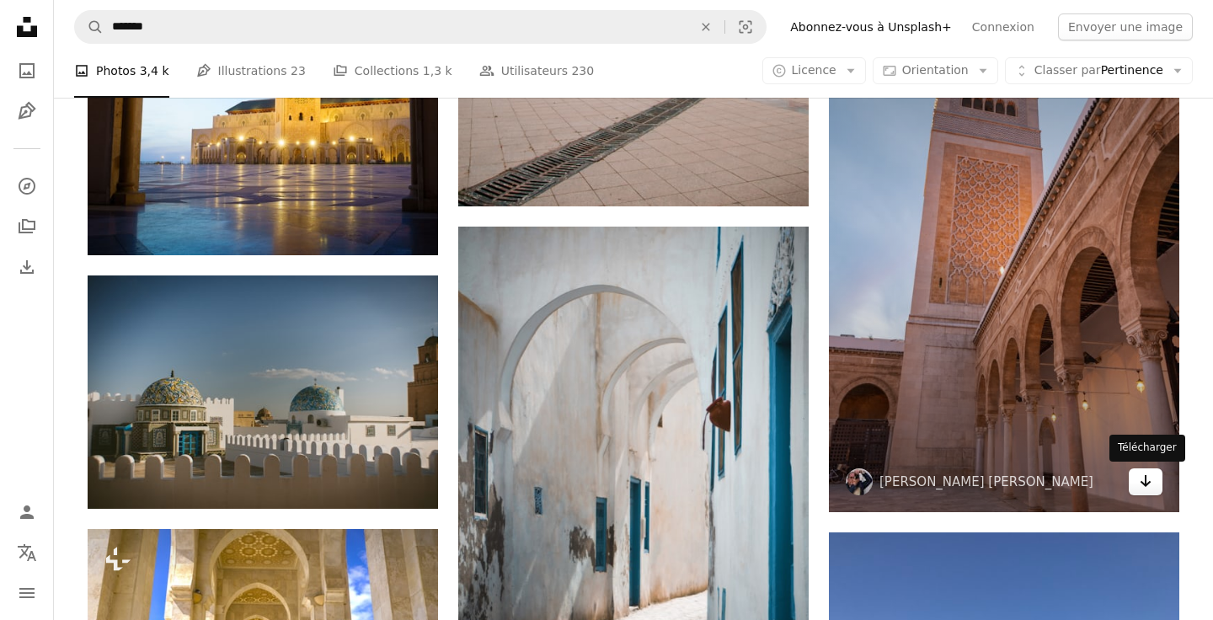
click at [1141, 485] on icon "Arrow pointing down" at bounding box center [1145, 481] width 13 height 20
